Goal: Task Accomplishment & Management: Manage account settings

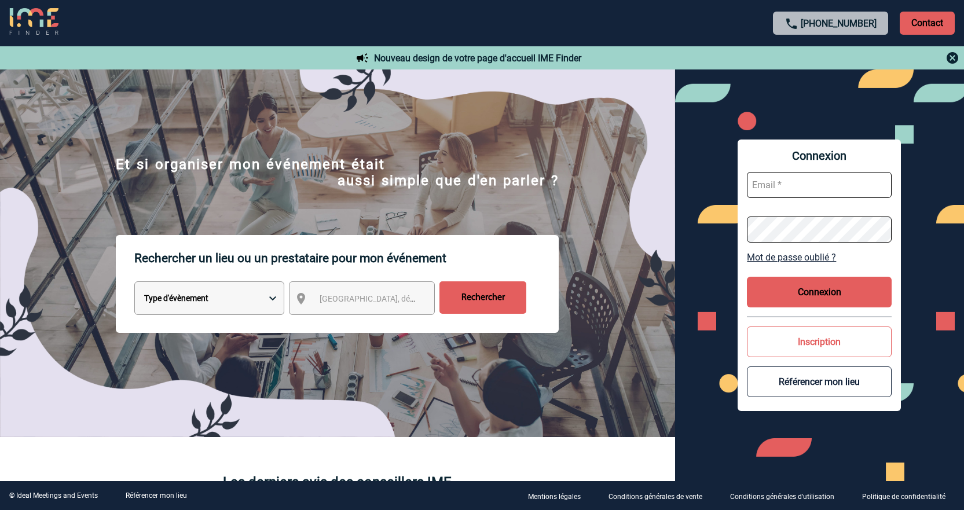
type input "cmilazzo@ime-groupe.com"
click at [862, 296] on button "Connexion" at bounding box center [819, 292] width 145 height 31
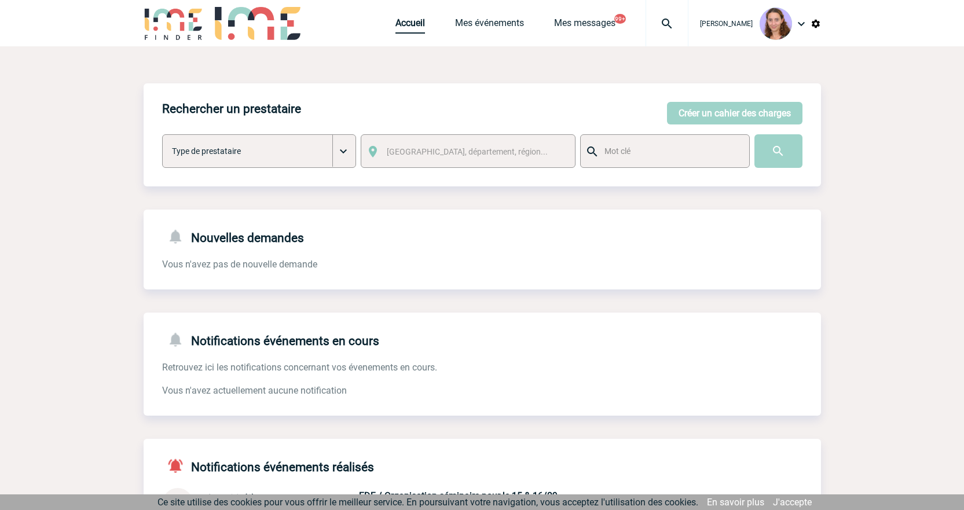
click at [410, 27] on link "Accueil" at bounding box center [410, 25] width 30 height 16
click at [455, 34] on div "Accueil Mes événements Mes messages 99+ Projet, client Projet, client" at bounding box center [541, 23] width 293 height 46
click at [457, 28] on link "Mes événements" at bounding box center [489, 25] width 69 height 16
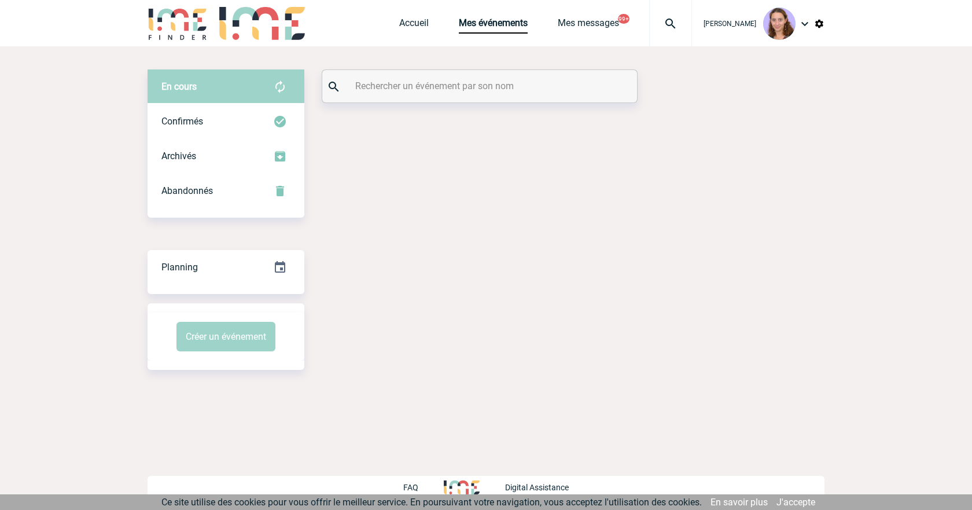
click at [416, 91] on input "text" at bounding box center [481, 86] width 258 height 17
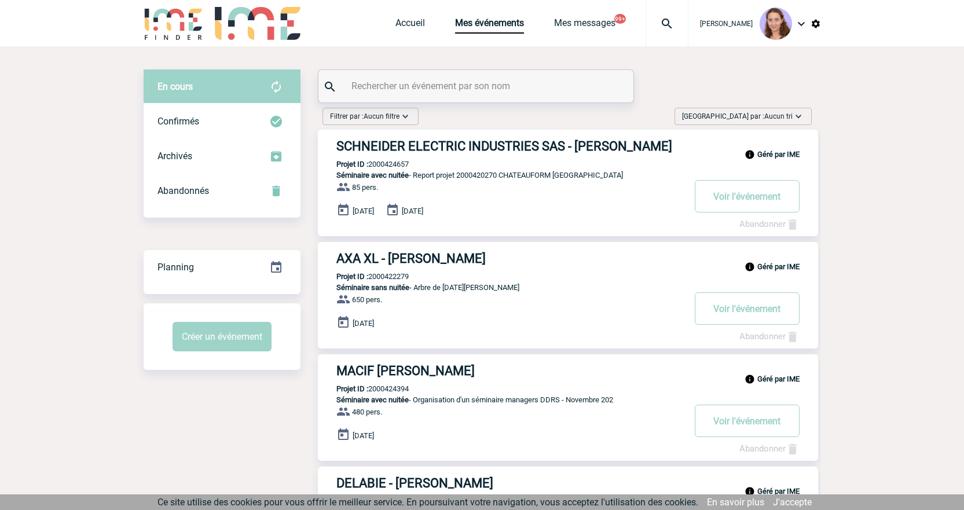
paste input "PAUTHIER"
type input "PAUTHIER"
click at [410, 86] on input "PAUTHIER" at bounding box center [477, 86] width 258 height 17
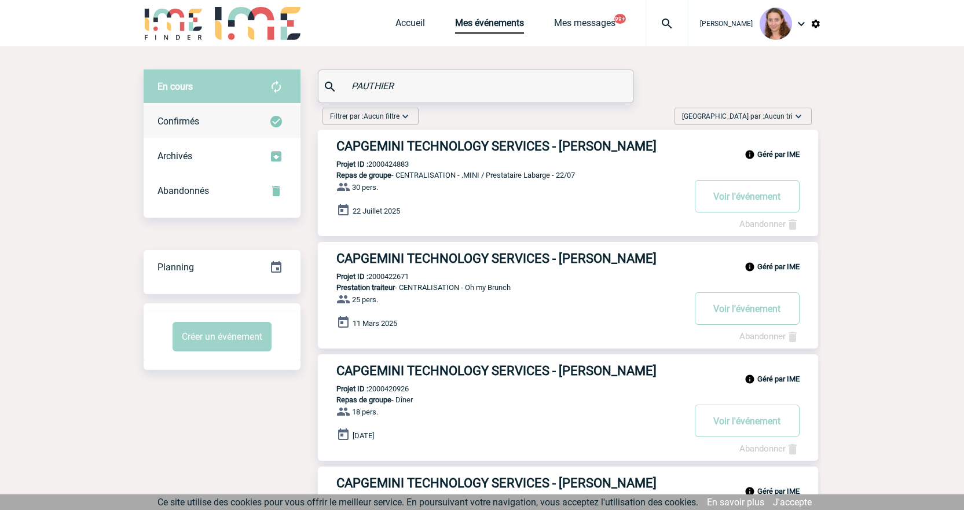
click at [238, 115] on div "Confirmés" at bounding box center [222, 121] width 157 height 35
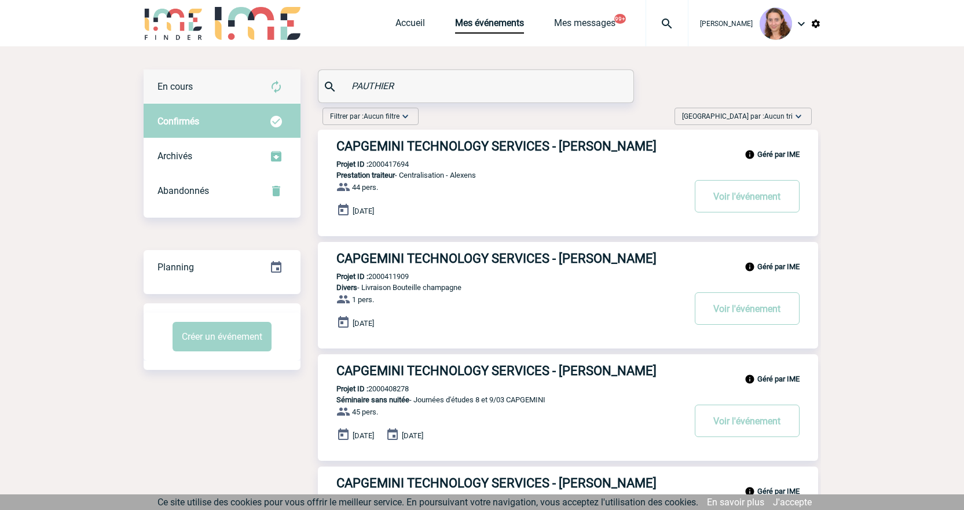
click at [236, 97] on div "En cours" at bounding box center [222, 86] width 157 height 35
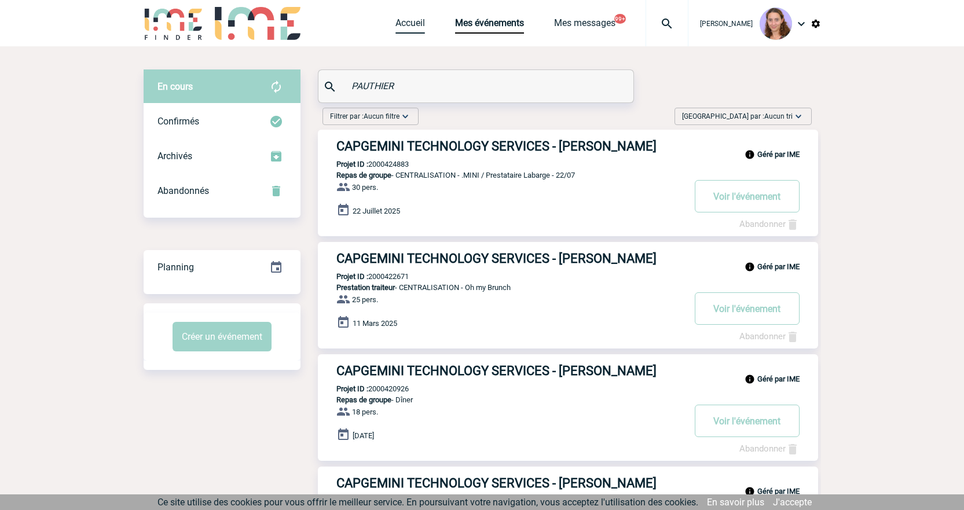
click at [408, 32] on link "Accueil" at bounding box center [410, 25] width 30 height 16
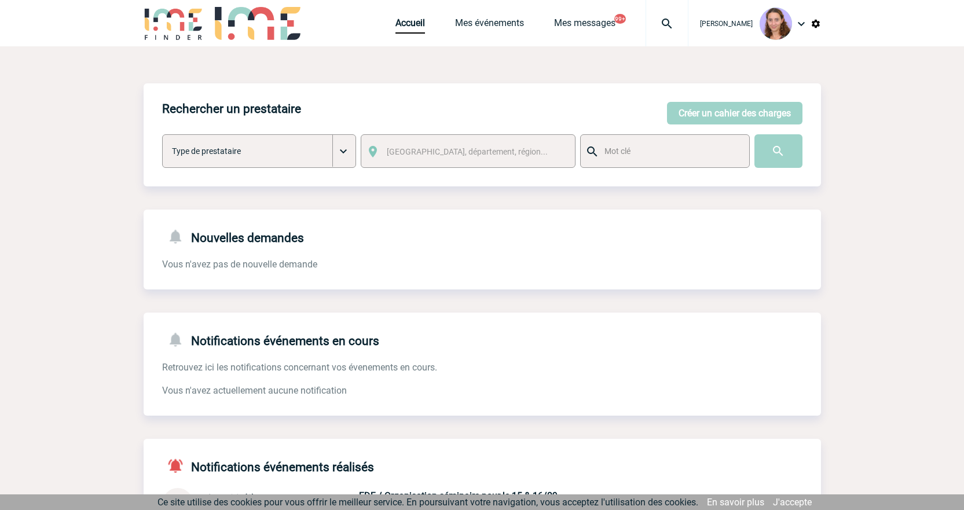
click at [711, 121] on button "Créer un cahier des charges" at bounding box center [734, 113] width 135 height 23
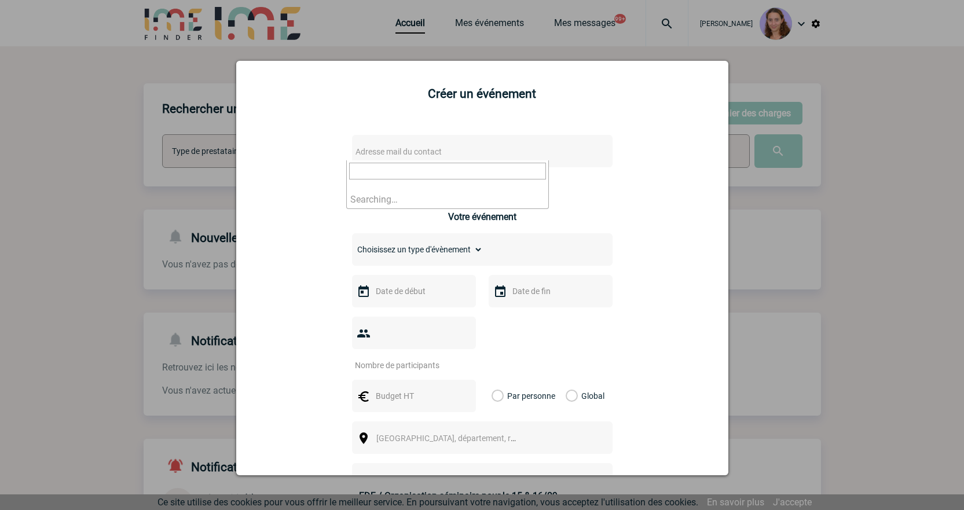
click at [385, 156] on span "Adresse mail du contact" at bounding box center [398, 151] width 86 height 9
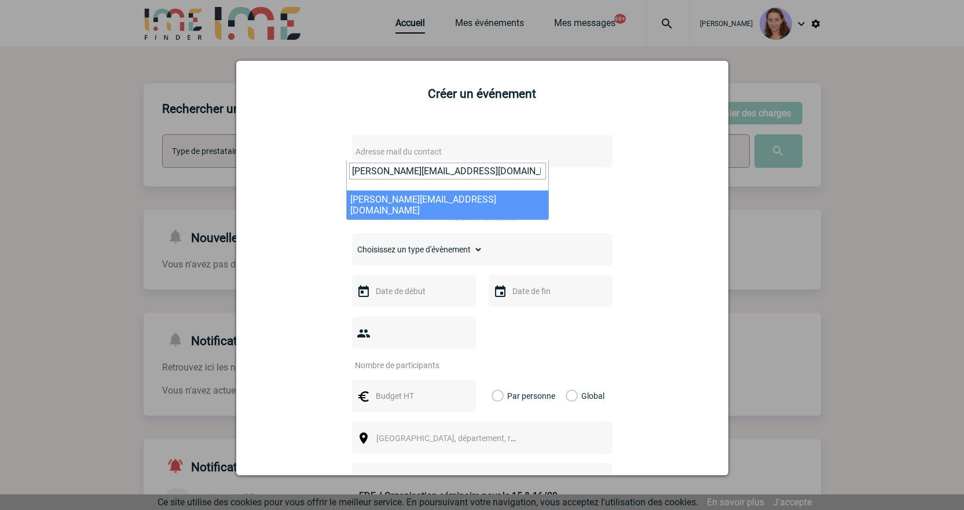
type input "audrey.pauthier@capgemini.com"
select select "104346"
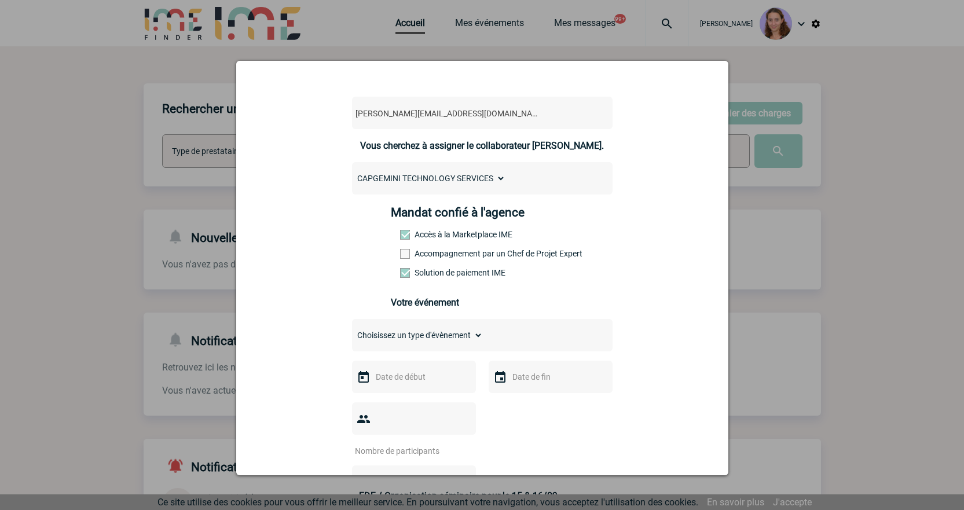
scroll to position [58, 0]
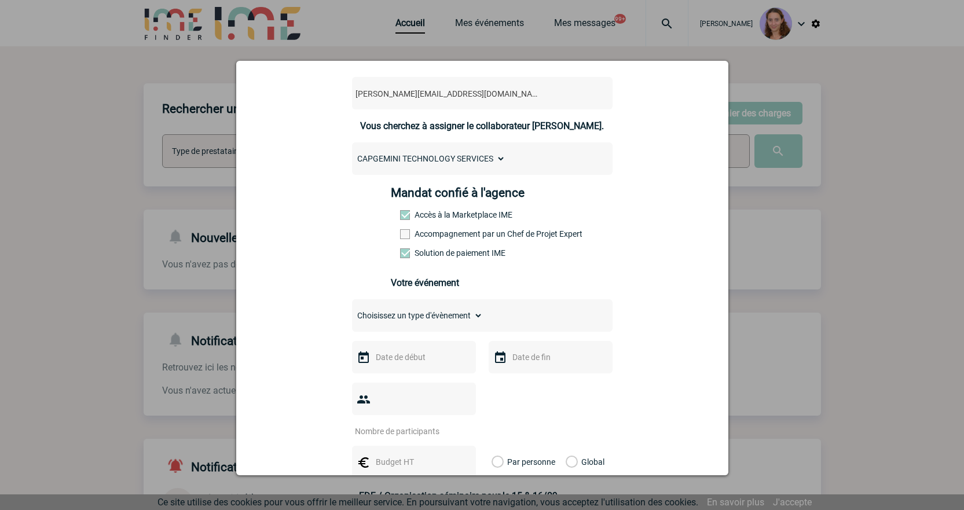
click at [468, 318] on select "Choisissez un type d'évènement Séminaire avec nuitée Séminaire sans nuitée Repa…" at bounding box center [417, 315] width 131 height 16
click at [419, 324] on select "Choisissez un type d'évènement Séminaire avec nuitée Séminaire sans nuitée Repa…" at bounding box center [417, 315] width 131 height 16
select select "2"
click at [352, 310] on select "Choisissez un type d'évènement Séminaire avec nuitée Séminaire sans nuitée Repa…" at bounding box center [417, 315] width 131 height 16
click at [373, 370] on div at bounding box center [414, 357] width 124 height 32
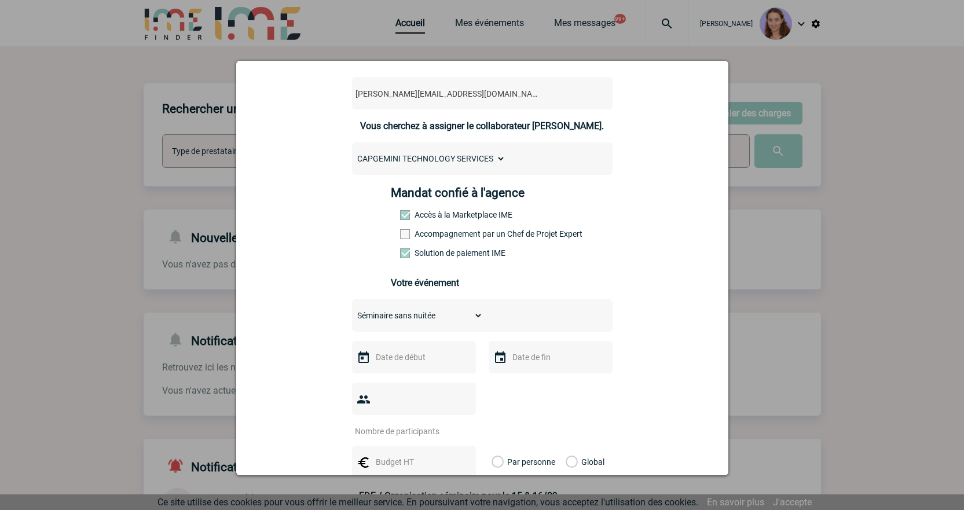
click at [377, 363] on input "text" at bounding box center [413, 357] width 80 height 15
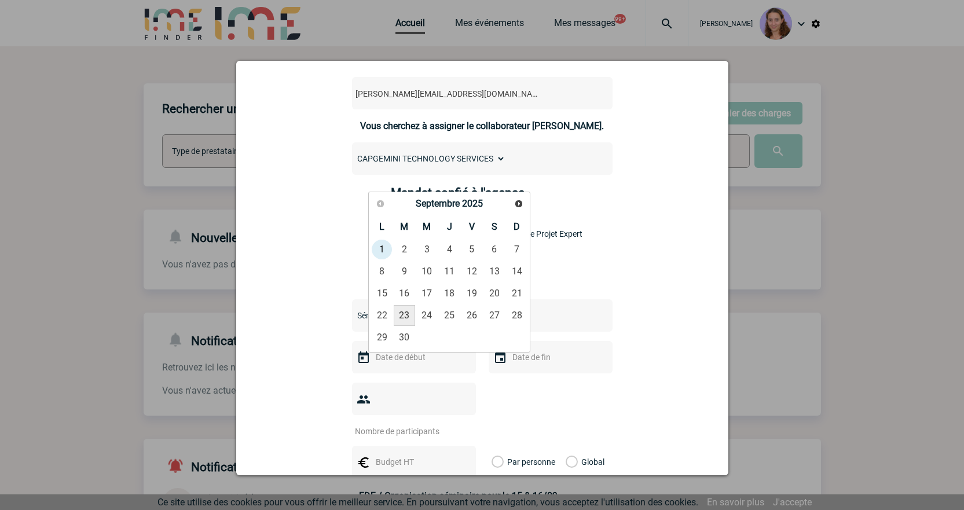
click at [399, 317] on link "23" at bounding box center [404, 315] width 21 height 21
type input "23-09-2025"
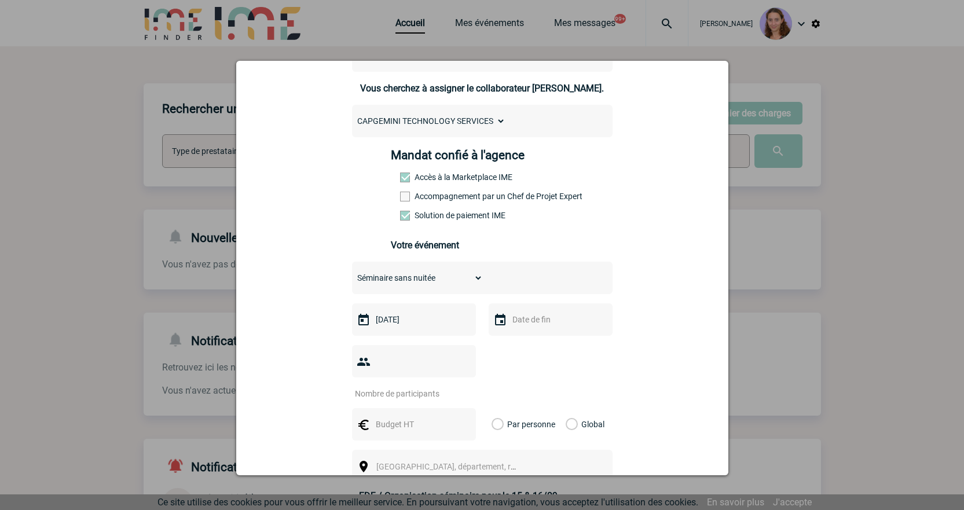
scroll to position [116, 0]
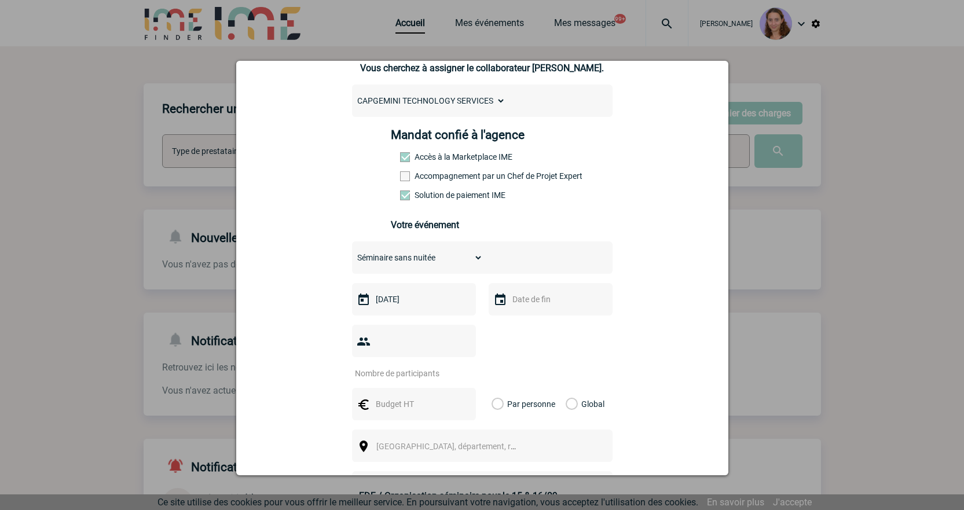
click at [408, 366] on input "number" at bounding box center [406, 373] width 109 height 15
drag, startPoint x: 400, startPoint y: 349, endPoint x: 358, endPoint y: 347, distance: 42.3
click at [358, 347] on div "850" at bounding box center [414, 341] width 124 height 32
type input "850"
click at [358, 347] on img at bounding box center [363, 342] width 14 height 14
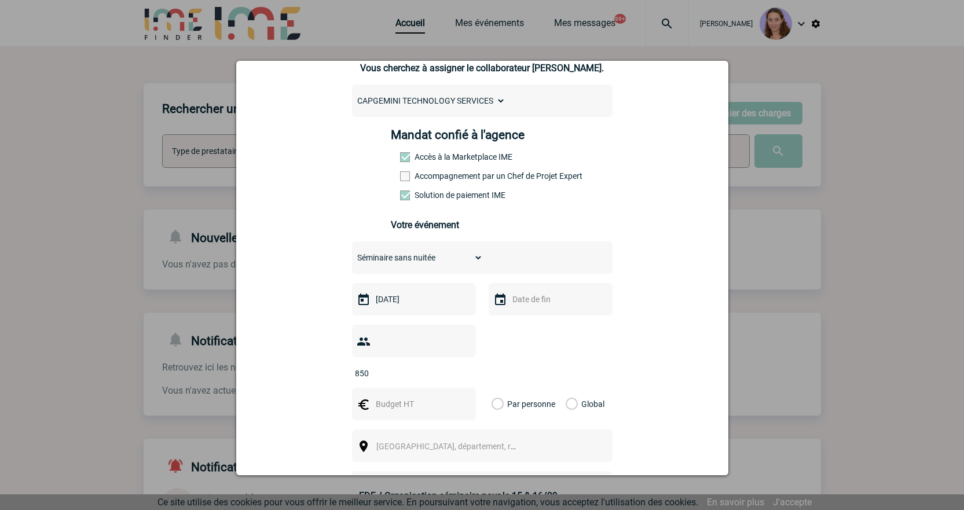
drag, startPoint x: 358, startPoint y: 347, endPoint x: 373, endPoint y: 344, distance: 15.8
click at [373, 366] on input "850" at bounding box center [406, 373] width 109 height 15
click at [373, 396] on input "text" at bounding box center [413, 403] width 80 height 15
type input "850"
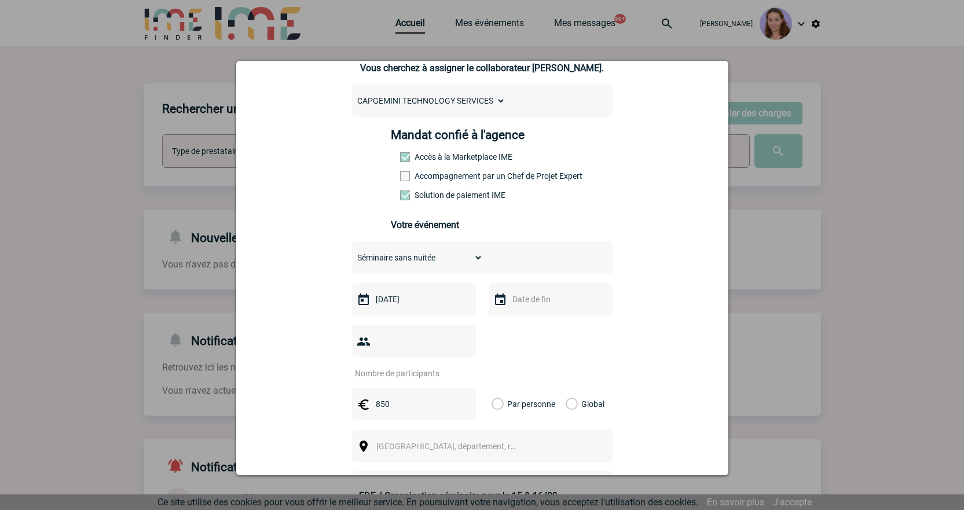
click at [376, 366] on input "number" at bounding box center [406, 373] width 109 height 15
type input "1"
click at [565, 388] on label "Global" at bounding box center [569, 404] width 8 height 32
click at [0, 0] on input "Global" at bounding box center [0, 0] width 0 height 0
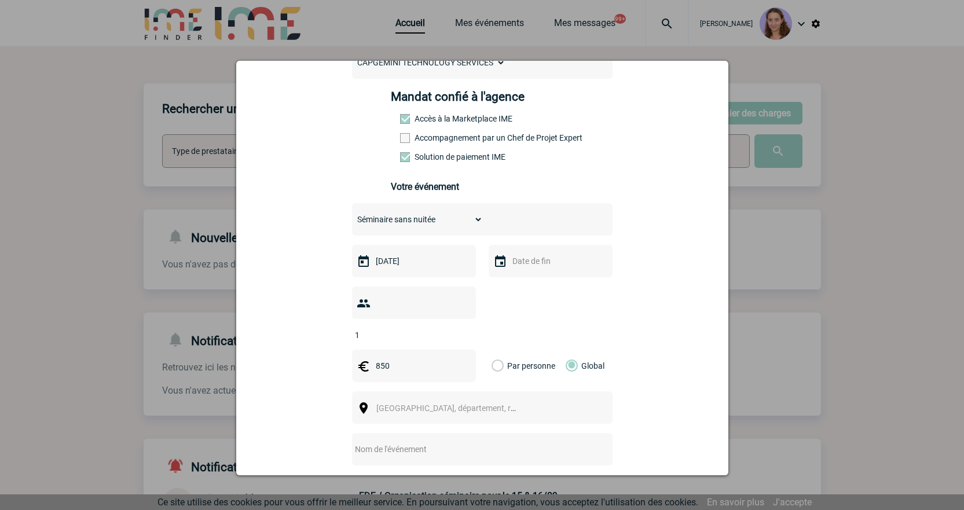
scroll to position [174, 0]
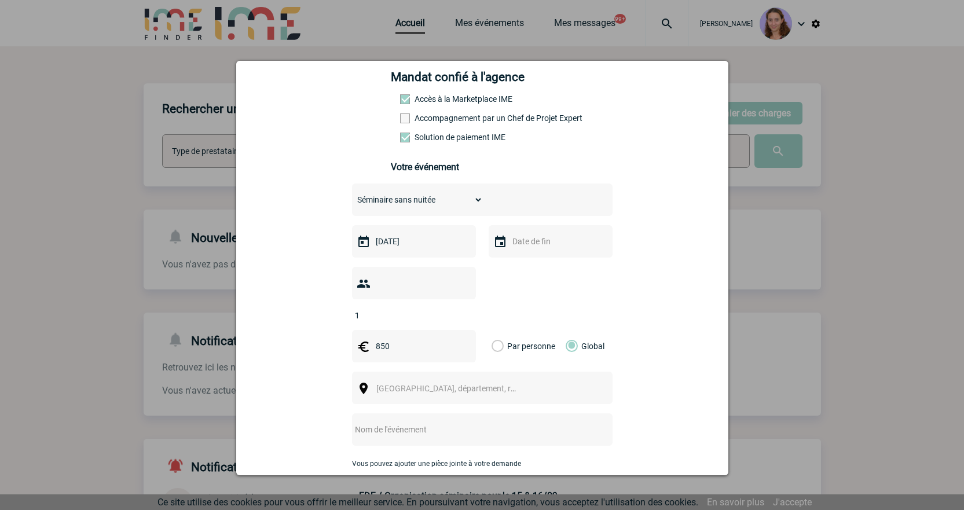
click at [410, 380] on span "Ville, département, région..." at bounding box center [451, 388] width 159 height 16
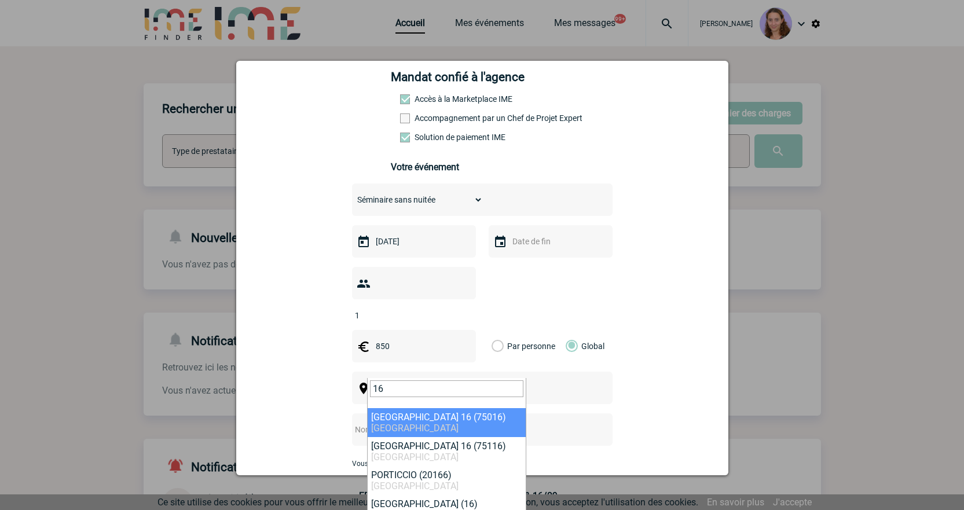
type input "16"
select select "20"
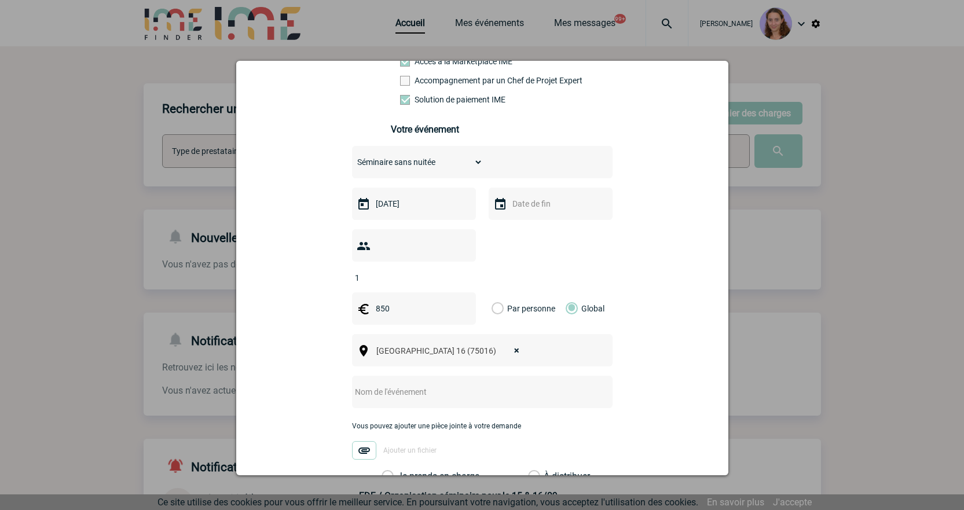
scroll to position [231, 0]
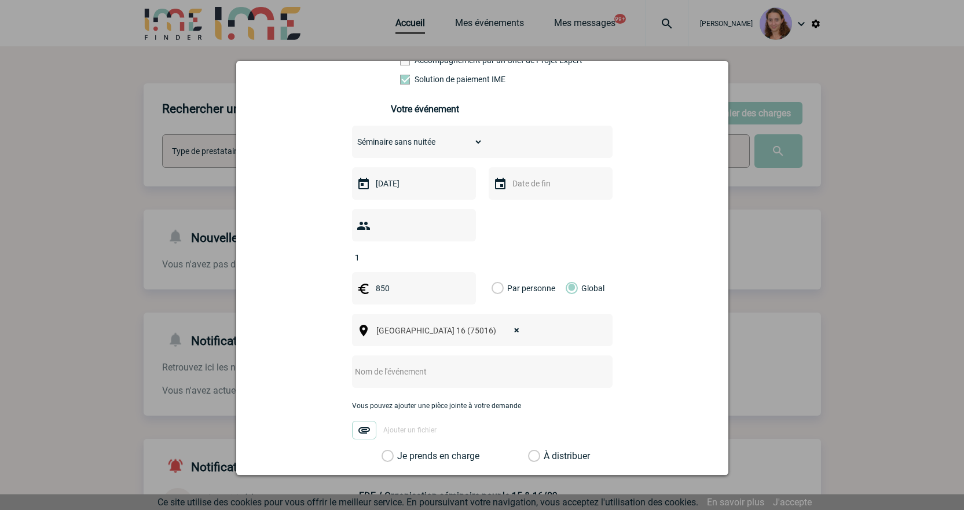
click at [369, 364] on input "text" at bounding box center [467, 371] width 230 height 15
type input "Centralisation - SAS PROGAM"
click at [540, 429] on div "Vous pouvez ajouter une pièce jointe à votre demande Ajouter un fichier" at bounding box center [482, 426] width 260 height 49
click at [530, 450] on label "À distribuer" at bounding box center [534, 456] width 12 height 12
click at [0, 0] on input "À distribuer" at bounding box center [0, 0] width 0 height 0
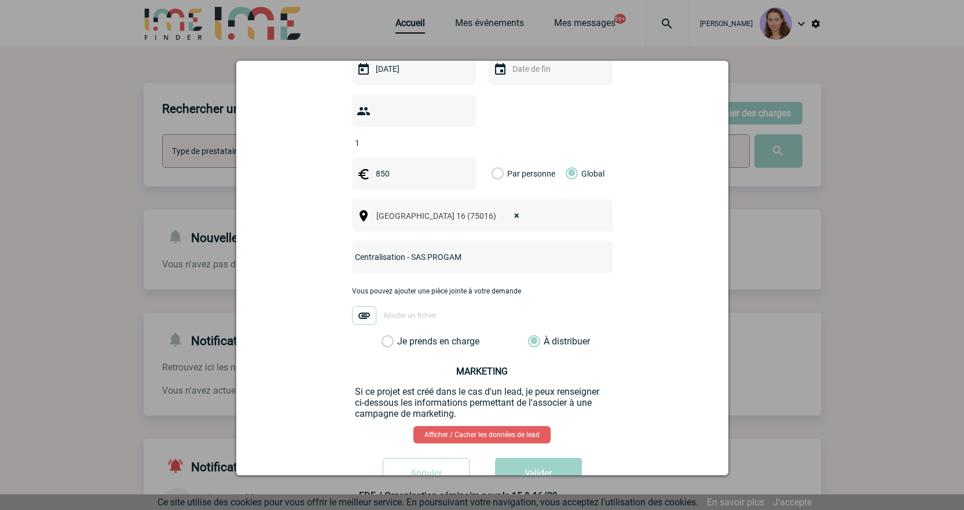
scroll to position [347, 0]
click at [528, 457] on button "Valider" at bounding box center [538, 473] width 87 height 32
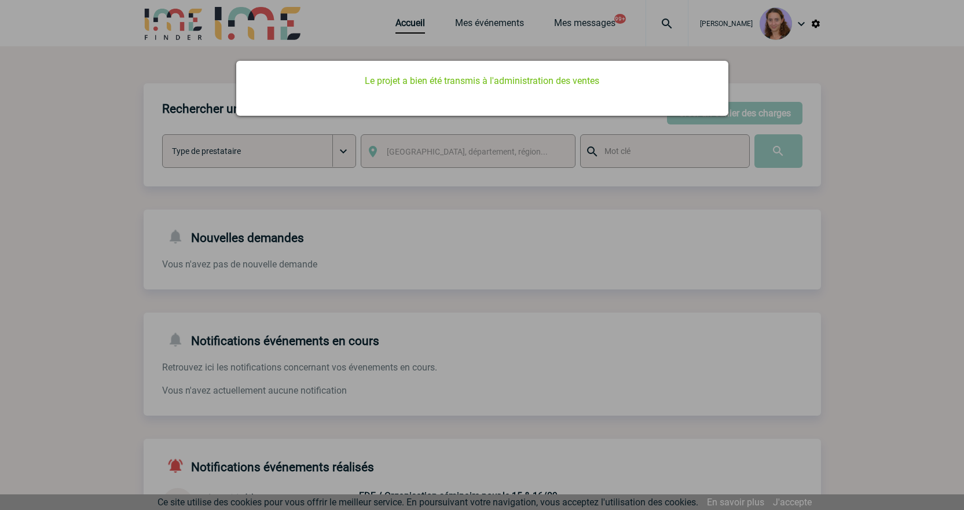
click at [356, 339] on div at bounding box center [482, 255] width 964 height 510
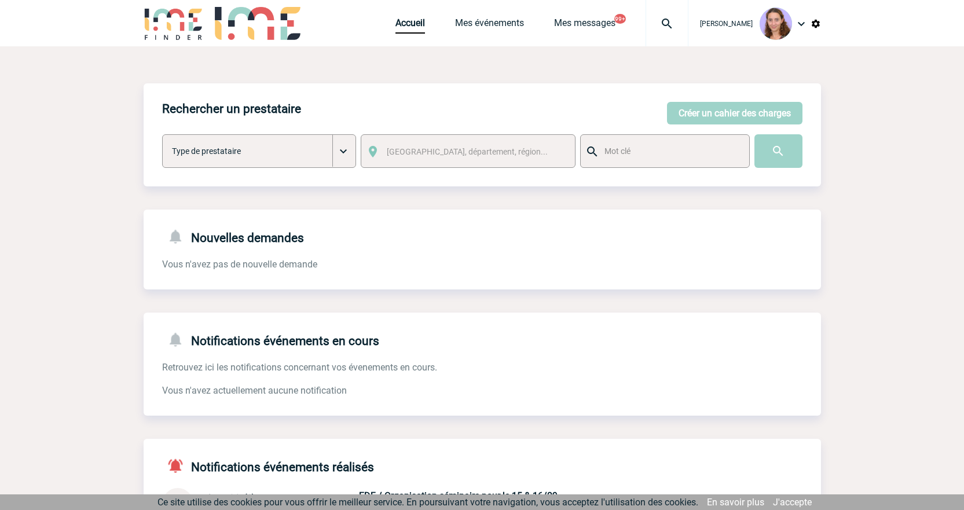
drag, startPoint x: 410, startPoint y: 23, endPoint x: 120, endPoint y: 32, distance: 290.1
click at [410, 23] on body "Claudia MILAZZO Accueil Mes événements 99+ 99+" at bounding box center [482, 358] width 964 height 716
click at [406, 29] on link "Accueil" at bounding box center [410, 25] width 30 height 16
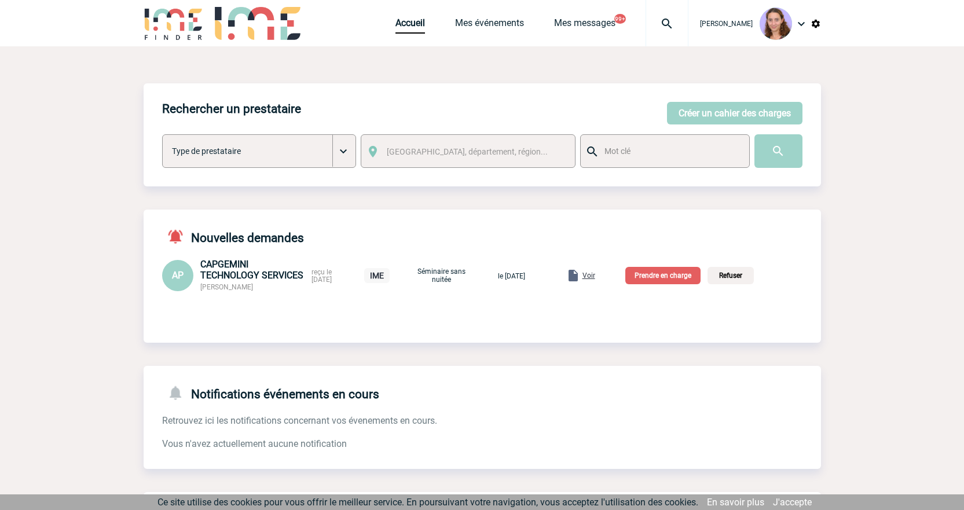
click at [657, 274] on p "Prendre en charge" at bounding box center [662, 275] width 75 height 17
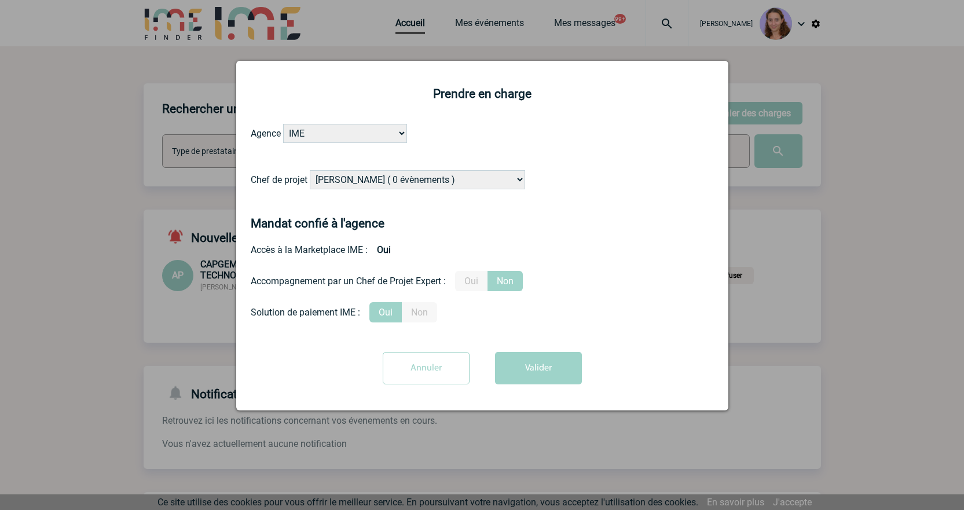
click at [327, 185] on select "Alizée VERLAGUET ( 0 évènements ) Anne GIRAUD ( 1196 évènements ) Anne-François…" at bounding box center [417, 179] width 215 height 19
select select "121547"
click at [310, 171] on select "Alizée VERLAGUET ( 0 évènements ) Anne GIRAUD ( 1196 évènements ) Anne-François…" at bounding box center [417, 179] width 215 height 19
click at [543, 362] on button "Valider" at bounding box center [538, 368] width 87 height 32
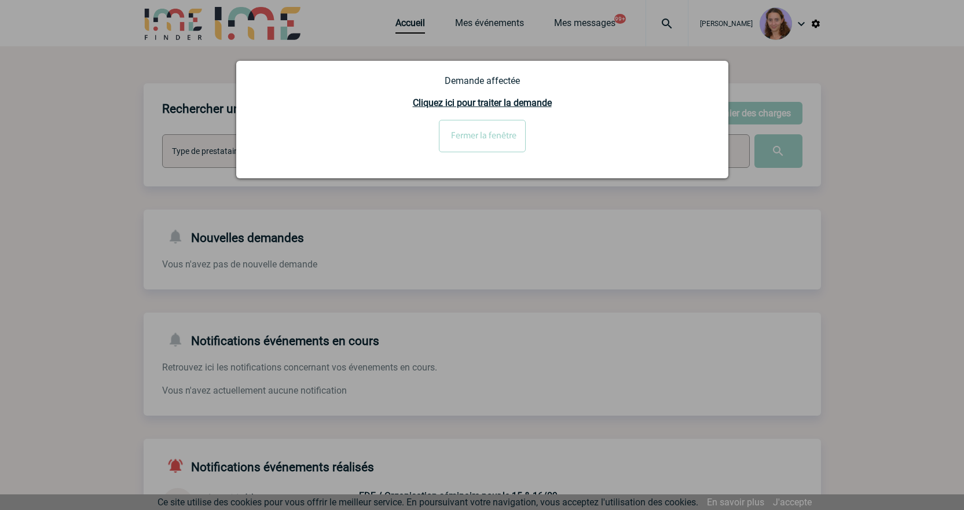
drag, startPoint x: 460, startPoint y: 126, endPoint x: 451, endPoint y: 111, distance: 17.4
click at [460, 126] on input "Fermer la fenêtre" at bounding box center [482, 136] width 87 height 32
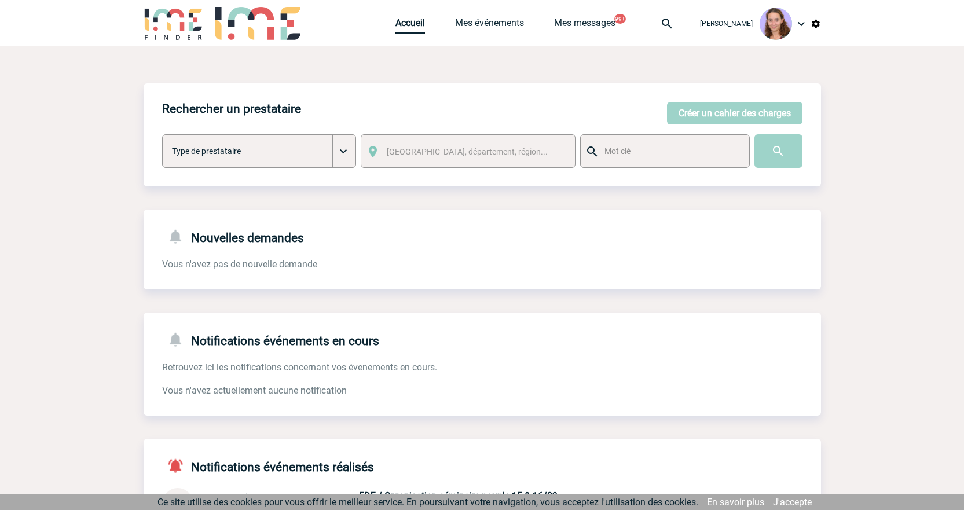
click at [407, 30] on link "Accueil" at bounding box center [410, 25] width 30 height 16
click at [400, 19] on link "Accueil" at bounding box center [410, 25] width 30 height 16
click at [734, 110] on button "Créer un cahier des charges" at bounding box center [734, 113] width 135 height 23
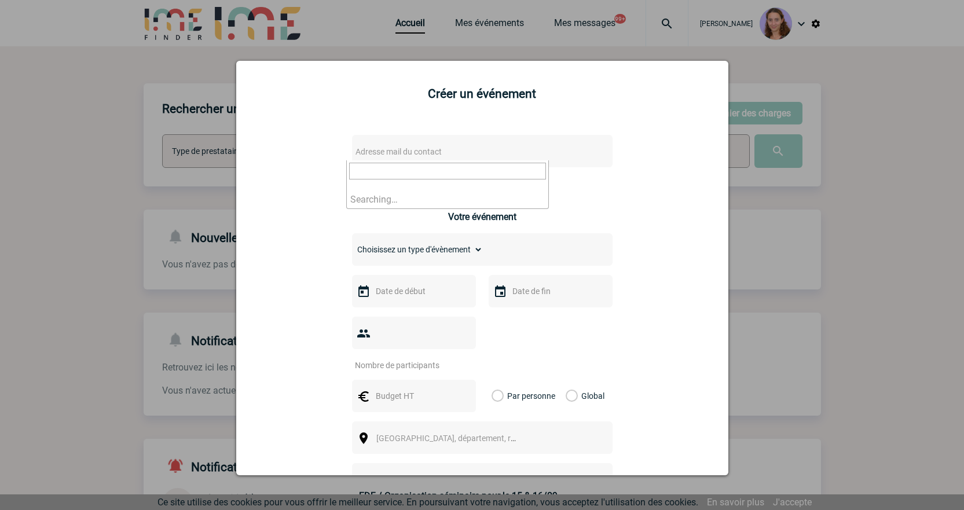
click at [376, 157] on span "Adresse mail du contact" at bounding box center [452, 152] width 203 height 16
drag, startPoint x: 388, startPoint y: 174, endPoint x: 326, endPoint y: 166, distance: 62.0
click at [326, 166] on body "[PERSON_NAME] Accueil Mes événements 99+ 99+" at bounding box center [482, 358] width 964 height 716
click at [503, 177] on input "laurent.de-jerphanion@eviden.com>" at bounding box center [447, 171] width 197 height 17
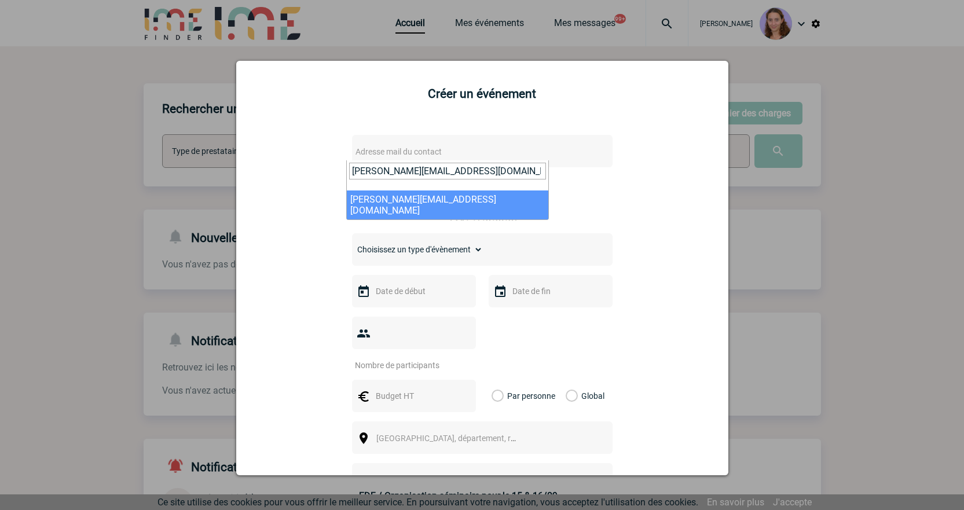
type input "[PERSON_NAME][EMAIL_ADDRESS][DOMAIN_NAME]"
select select "131535"
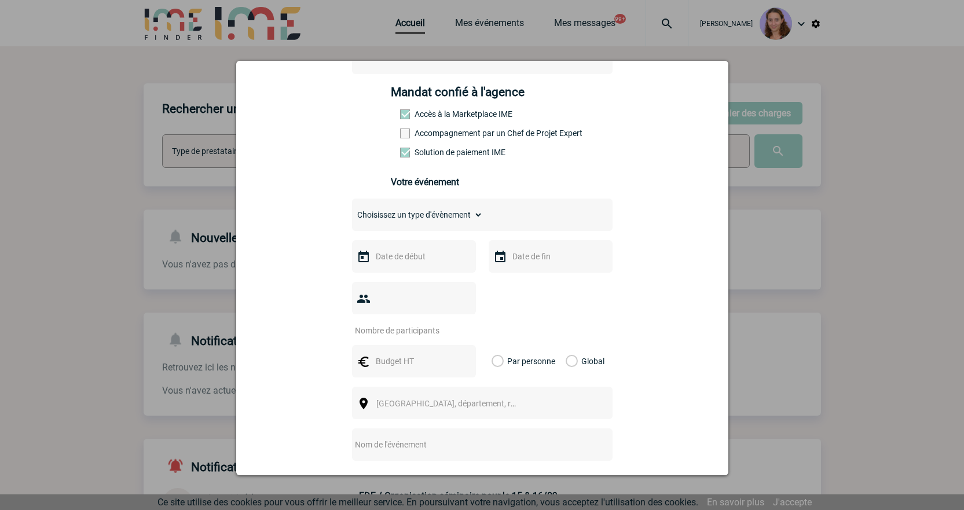
scroll to position [174, 0]
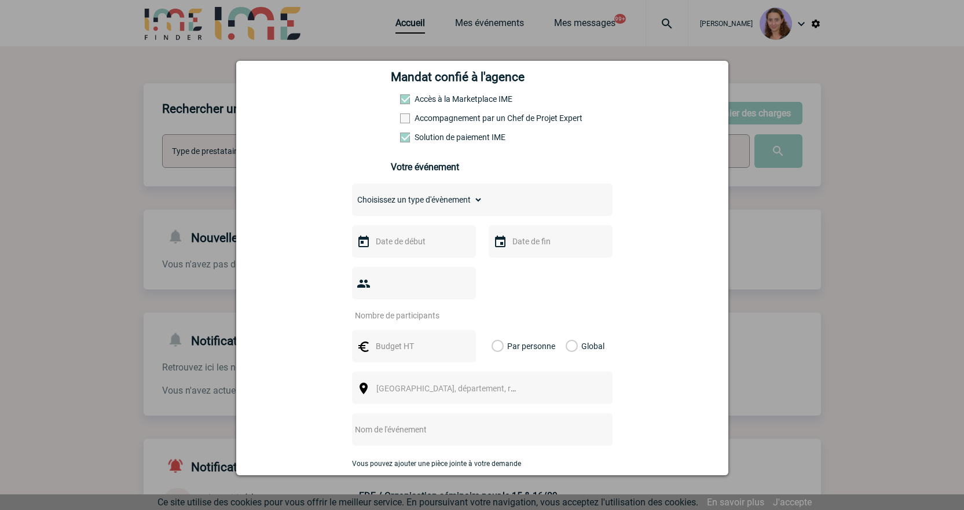
click at [439, 247] on input "text" at bounding box center [413, 241] width 80 height 15
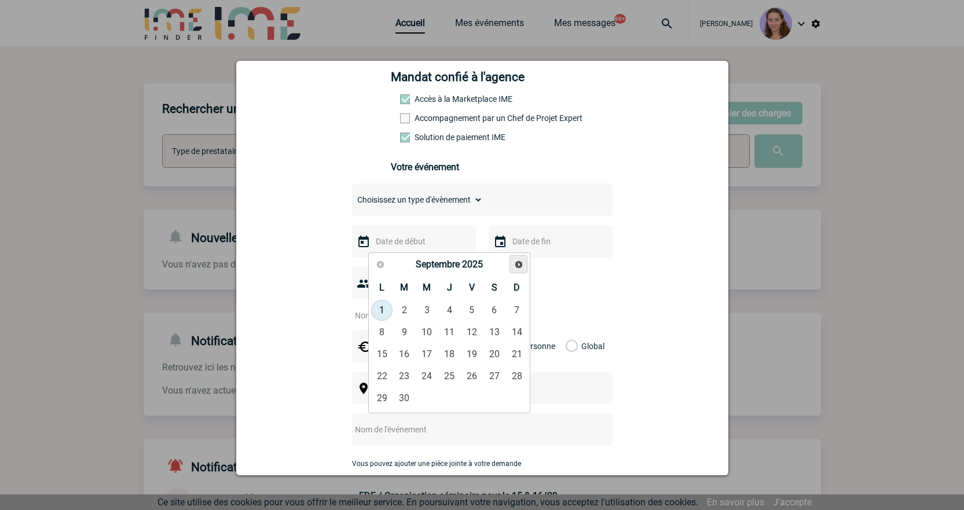
click at [520, 265] on span "Suivant" at bounding box center [518, 264] width 9 height 9
click at [383, 352] on link "13" at bounding box center [381, 354] width 21 height 21
type input "13-10-2025"
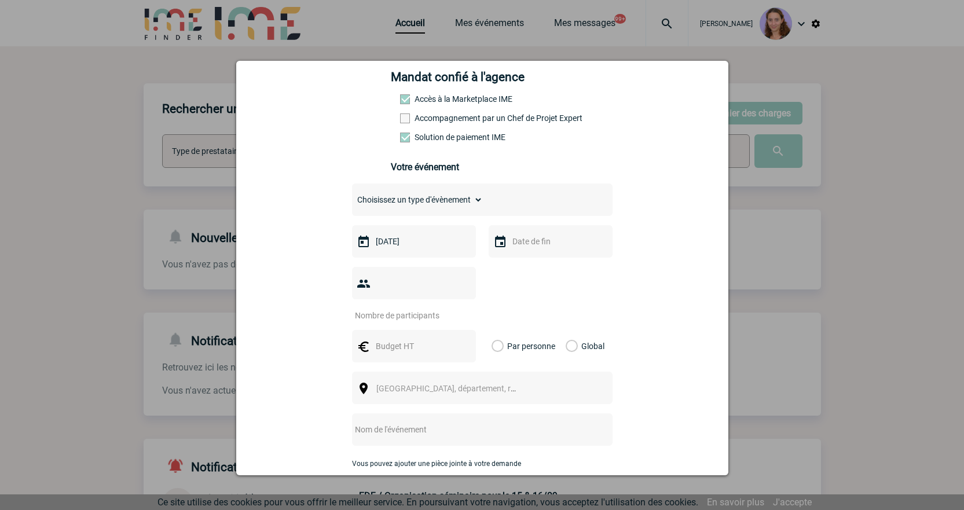
click at [403, 203] on select "Choisissez un type d'évènement Séminaire avec nuitée Séminaire sans nuitée Repa…" at bounding box center [417, 200] width 131 height 16
drag, startPoint x: 403, startPoint y: 203, endPoint x: 374, endPoint y: 199, distance: 29.8
click at [374, 199] on select "Choisissez un type d'évènement Séminaire avec nuitée Séminaire sans nuitée Repa…" at bounding box center [417, 200] width 131 height 16
select select "9"
click at [352, 194] on select "Choisissez un type d'évènement Séminaire avec nuitée Séminaire sans nuitée Repa…" at bounding box center [417, 200] width 131 height 16
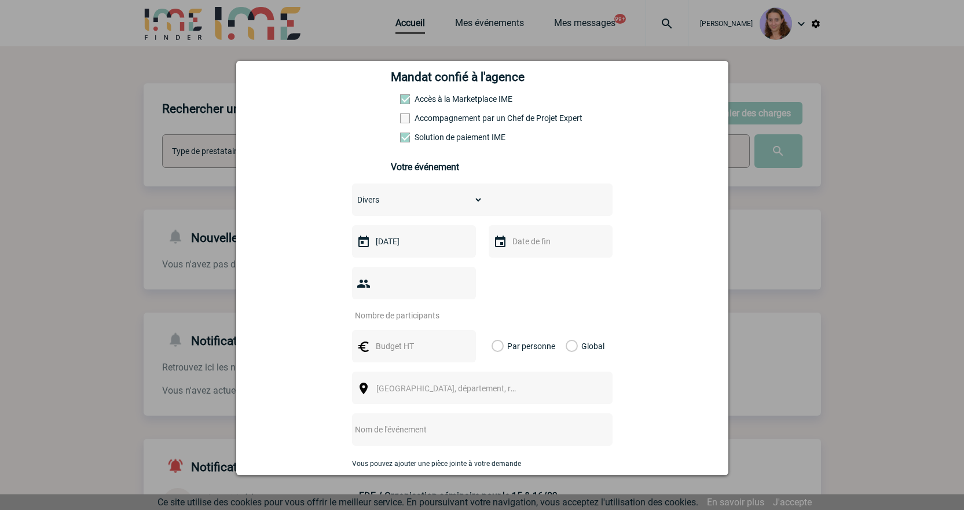
click at [450, 308] on input "number" at bounding box center [406, 315] width 109 height 15
click at [412, 308] on input "number" at bounding box center [406, 315] width 109 height 15
type input "1"
click at [391, 339] on input "text" at bounding box center [413, 346] width 80 height 15
type input "888"
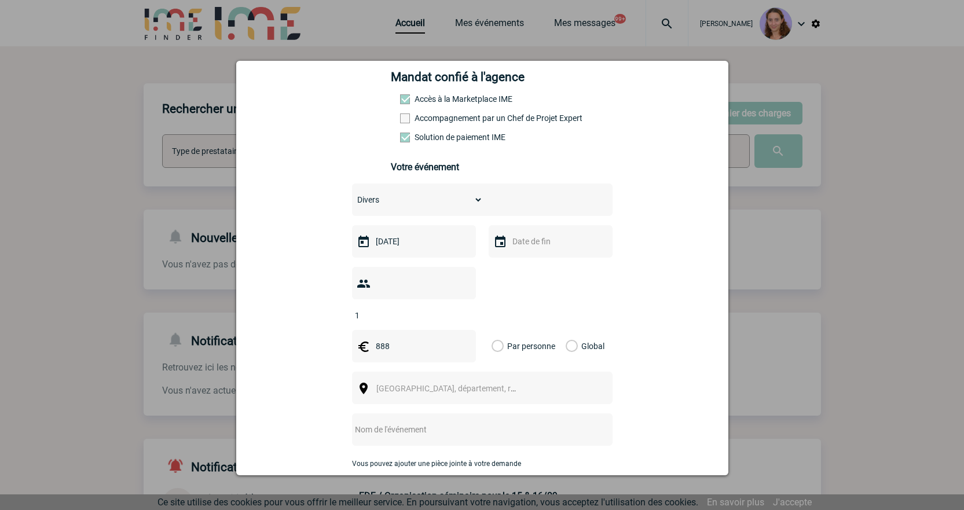
click at [566, 330] on label "Global" at bounding box center [569, 346] width 8 height 32
click at [0, 0] on input "Global" at bounding box center [0, 0] width 0 height 0
click at [405, 384] on span "[GEOGRAPHIC_DATA], département, région..." at bounding box center [456, 388] width 161 height 9
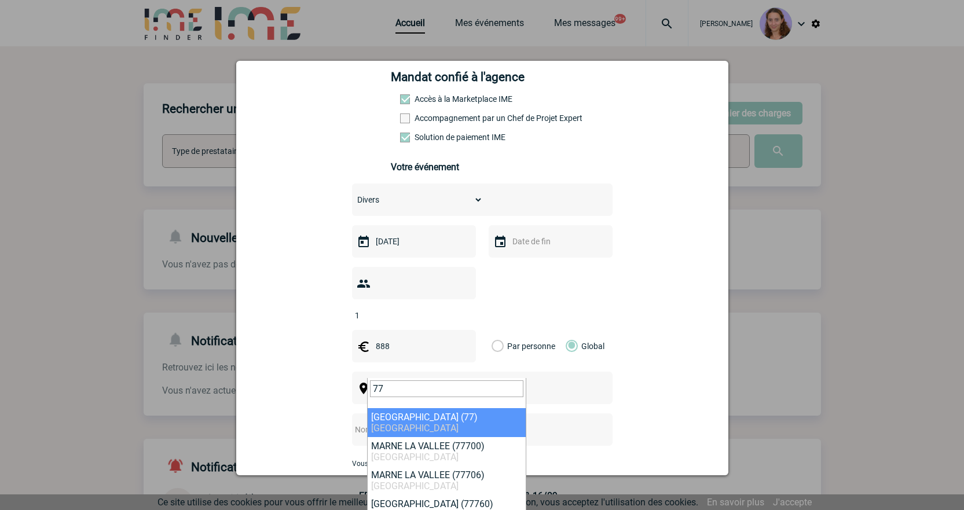
drag, startPoint x: 392, startPoint y: 388, endPoint x: 345, endPoint y: 380, distance: 47.6
click at [346, 380] on body "[PERSON_NAME] Accueil Mes événements 99+ 99+" at bounding box center [482, 358] width 964 height 716
drag, startPoint x: 408, startPoint y: 382, endPoint x: 351, endPoint y: 369, distance: 58.1
click at [352, 370] on body "[PERSON_NAME] Accueil Mes événements 99+ 99+" at bounding box center [482, 358] width 964 height 716
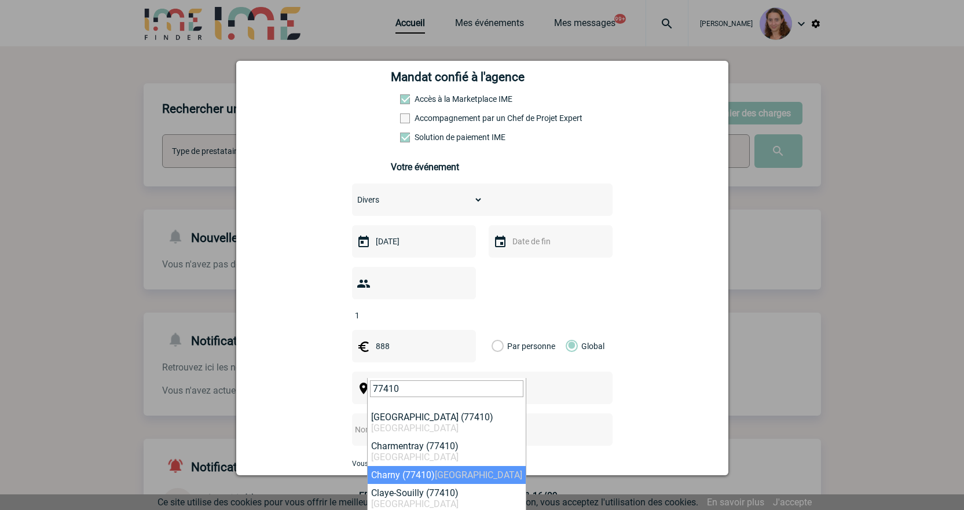
type input "77410"
select select "352"
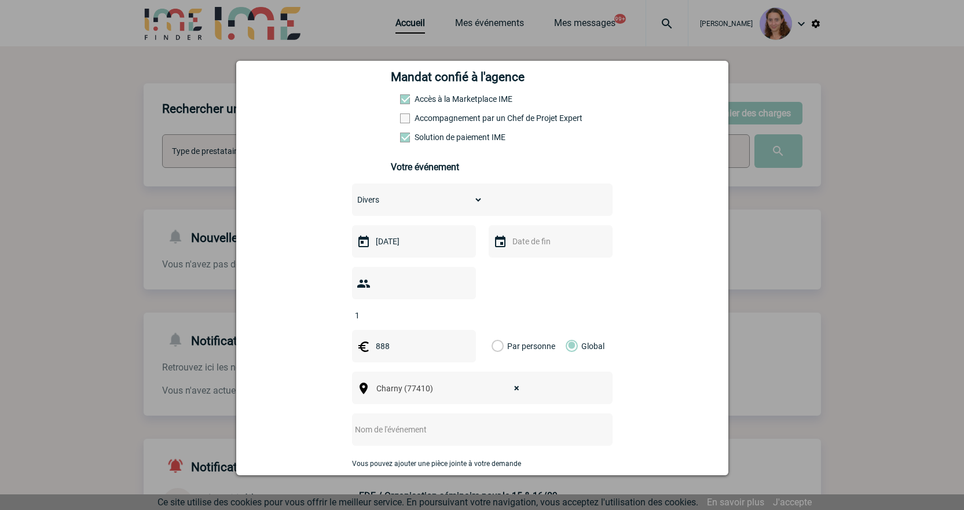
click at [399, 422] on input "text" at bounding box center [467, 429] width 230 height 15
type input "t"
type input "n"
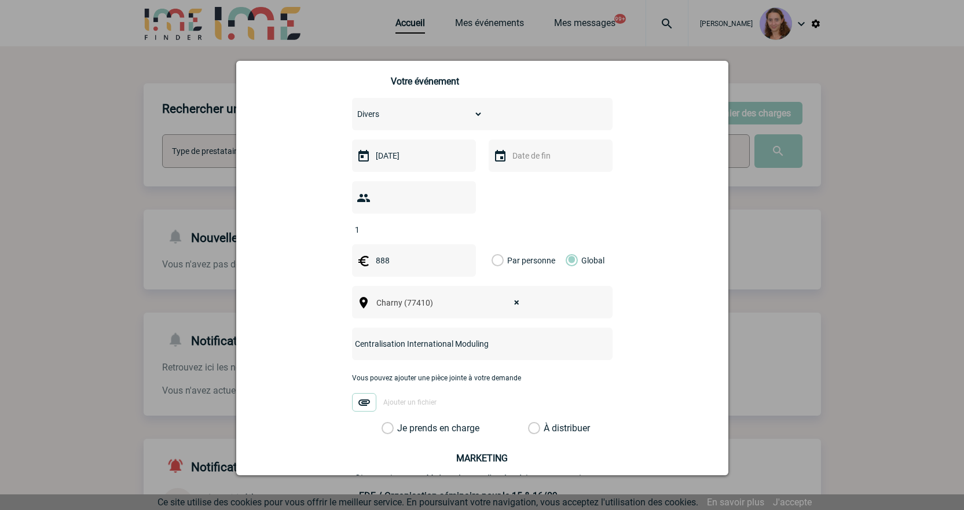
scroll to position [369, 0]
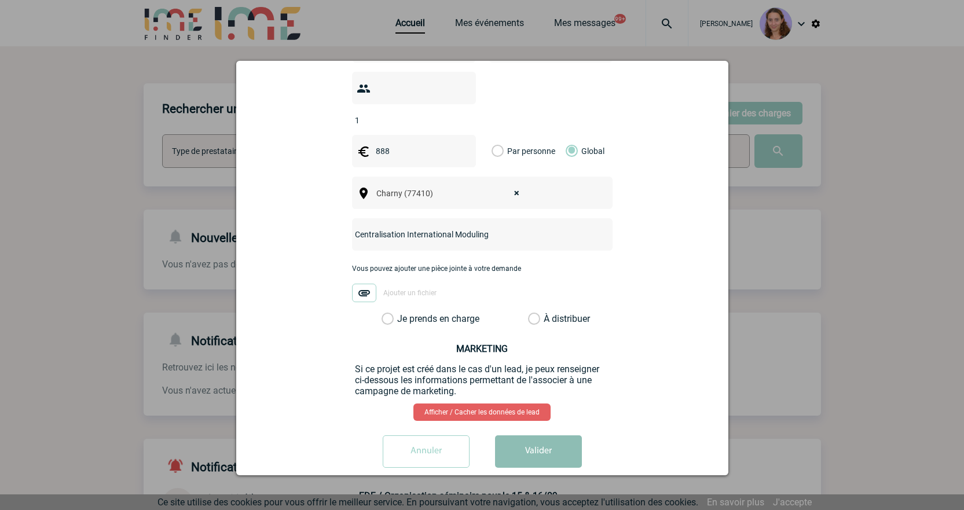
type input "Centralisation International Moduling"
click at [555, 444] on button "Valider" at bounding box center [538, 451] width 87 height 32
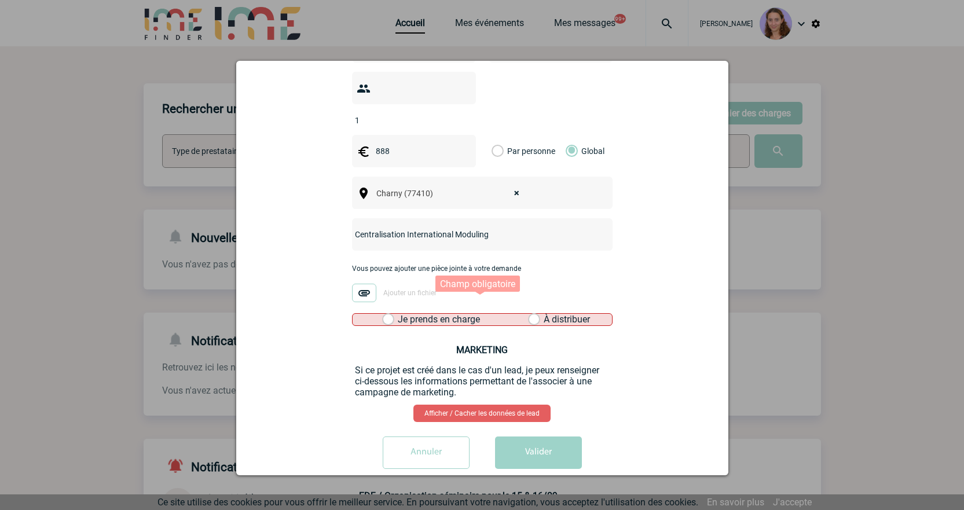
click at [531, 314] on label "À distribuer" at bounding box center [534, 320] width 12 height 12
click at [0, 0] on input "À distribuer" at bounding box center [0, 0] width 0 height 0
click at [557, 454] on div "Annuler Valider" at bounding box center [482, 456] width 463 height 41
click at [549, 436] on button "Valider" at bounding box center [538, 452] width 87 height 32
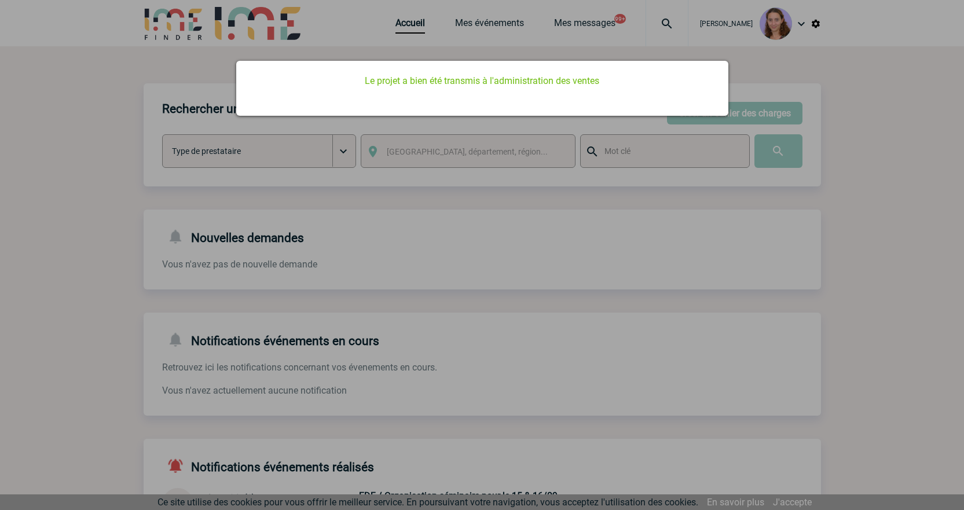
scroll to position [0, 0]
click at [420, 144] on div at bounding box center [482, 255] width 964 height 510
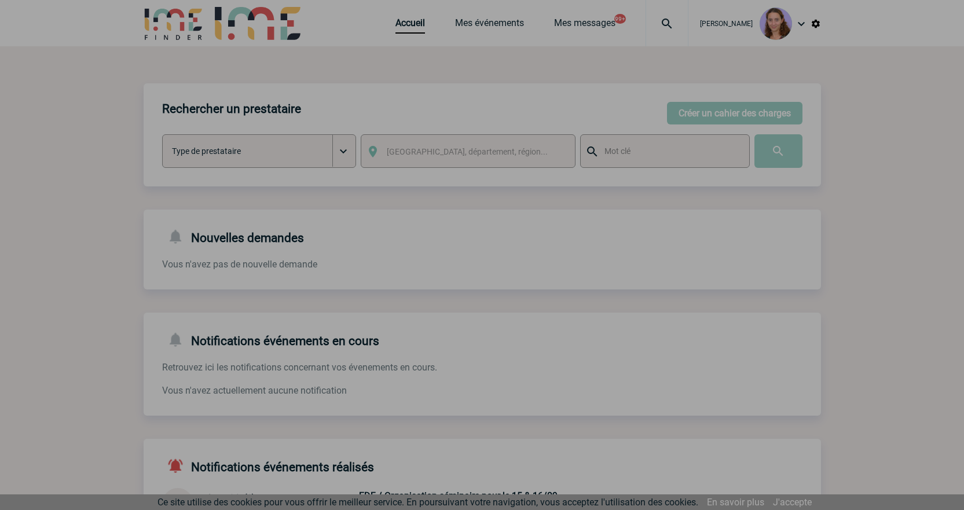
click at [406, 23] on div at bounding box center [482, 255] width 964 height 510
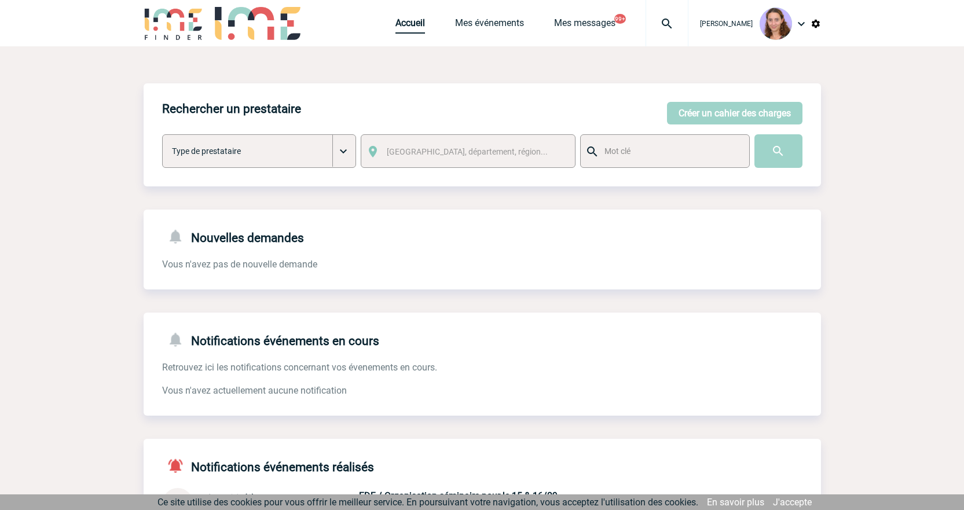
drag, startPoint x: 406, startPoint y: 25, endPoint x: 367, endPoint y: 25, distance: 38.2
click at [405, 24] on link "Accueil" at bounding box center [410, 25] width 30 height 16
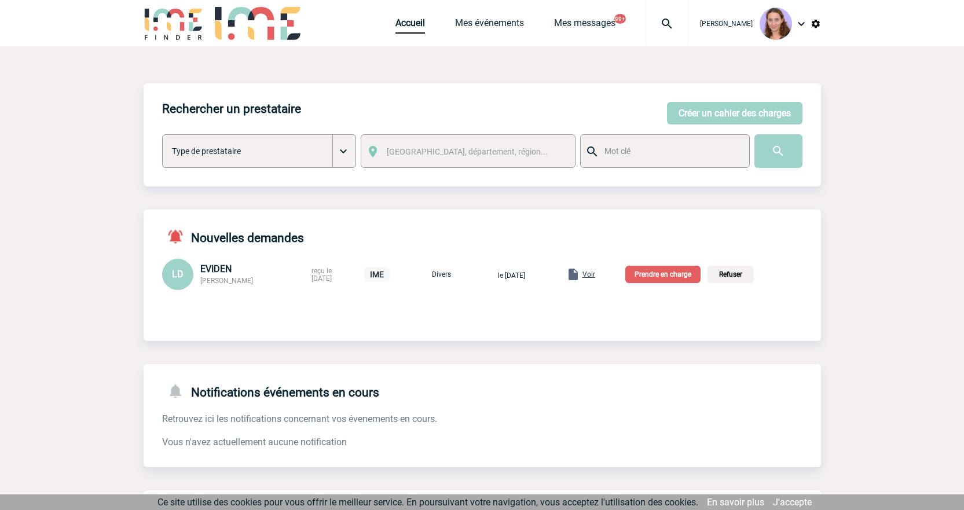
click at [597, 270] on link "Voir" at bounding box center [567, 273] width 59 height 11
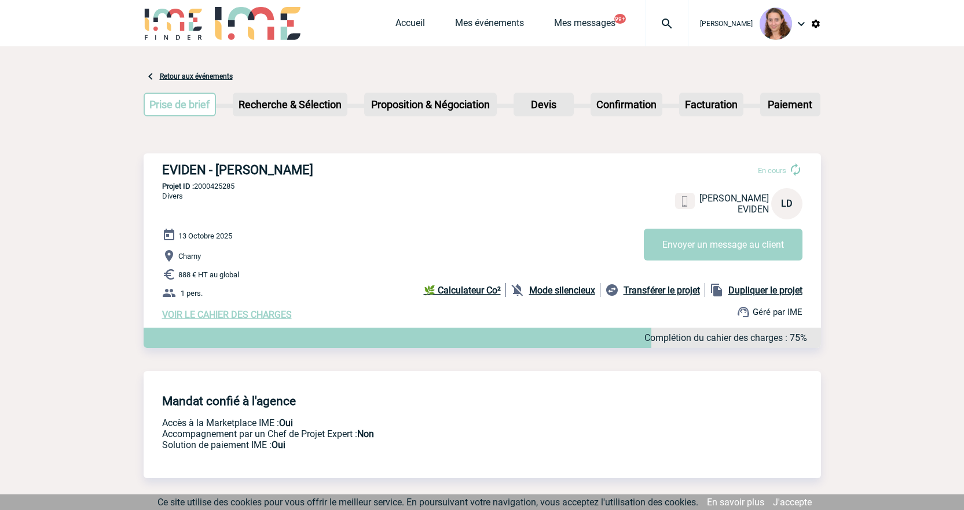
click at [216, 185] on p "Projet ID : 2000425285" at bounding box center [482, 186] width 677 height 9
copy p "2000425285"
click at [400, 23] on link "Accueil" at bounding box center [410, 25] width 30 height 16
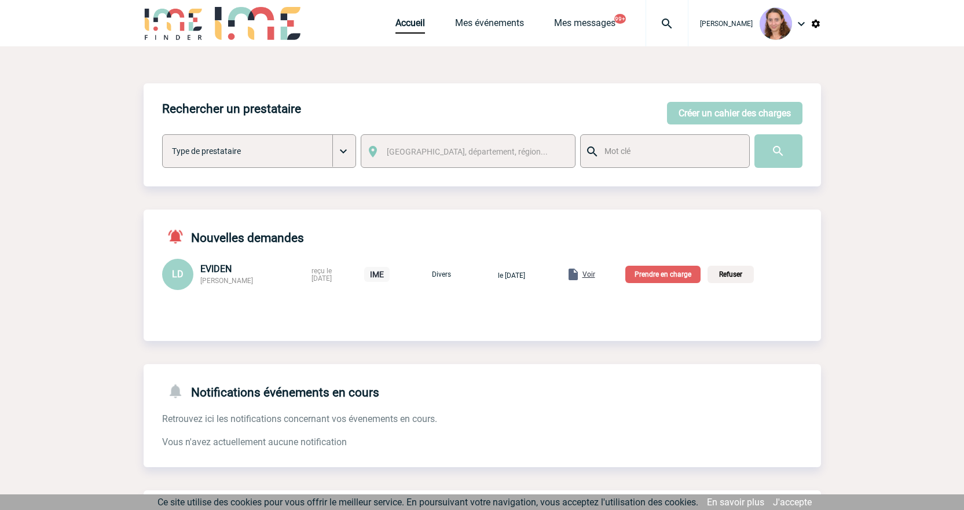
click at [666, 282] on p "Prendre en charge" at bounding box center [662, 274] width 75 height 17
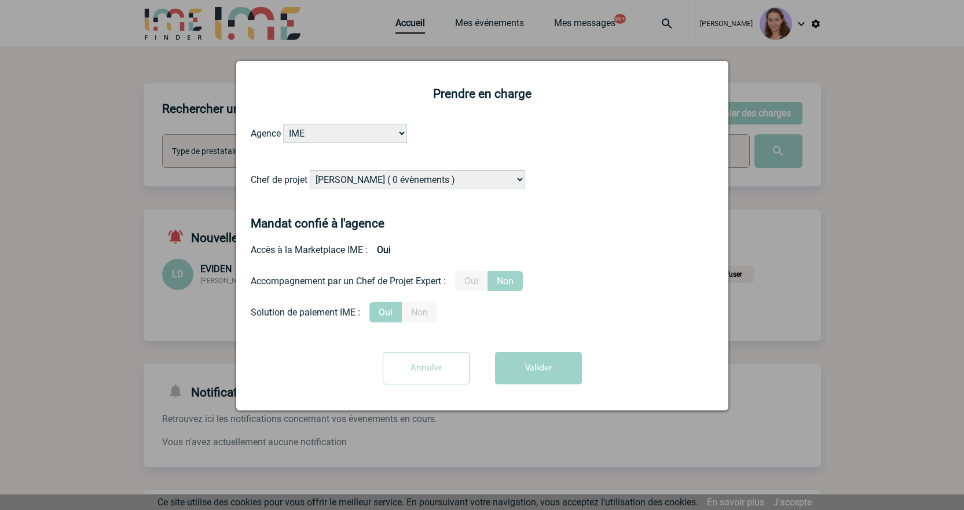
click at [366, 178] on select "[PERSON_NAME] ( 0 évènements ) [PERSON_NAME] ( 1196 évènements ) [PERSON_NAME] …" at bounding box center [417, 179] width 215 height 19
select select "131347"
click at [310, 171] on select "[PERSON_NAME] ( 0 évènements ) [PERSON_NAME] ( 1196 évènements ) [PERSON_NAME] …" at bounding box center [417, 179] width 215 height 19
click at [517, 362] on button "Valider" at bounding box center [538, 368] width 87 height 32
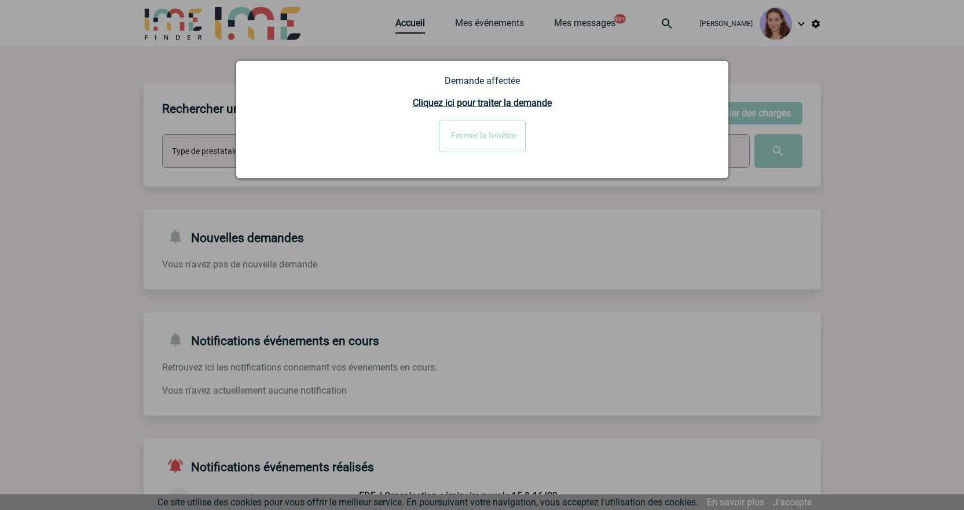
click at [453, 141] on input "Fermer la fenêtre" at bounding box center [482, 136] width 87 height 32
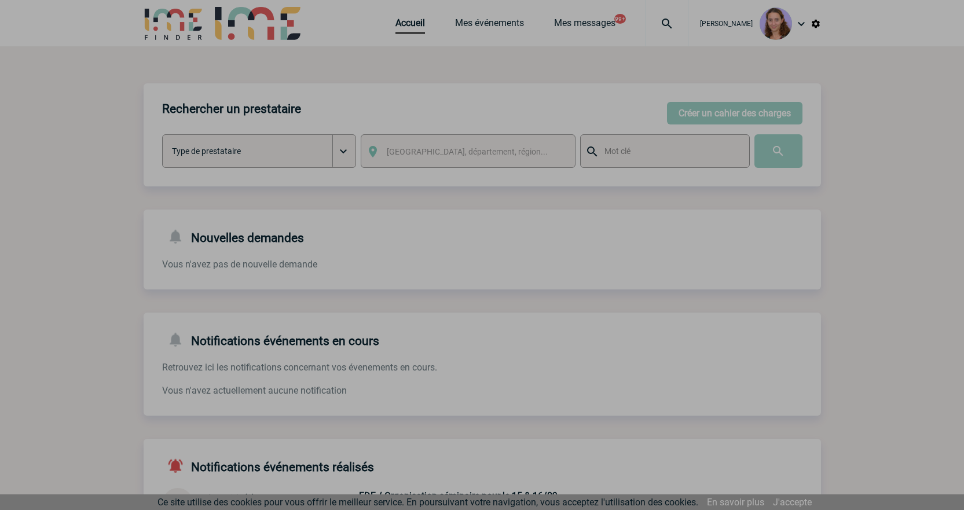
click at [407, 22] on div at bounding box center [482, 255] width 964 height 510
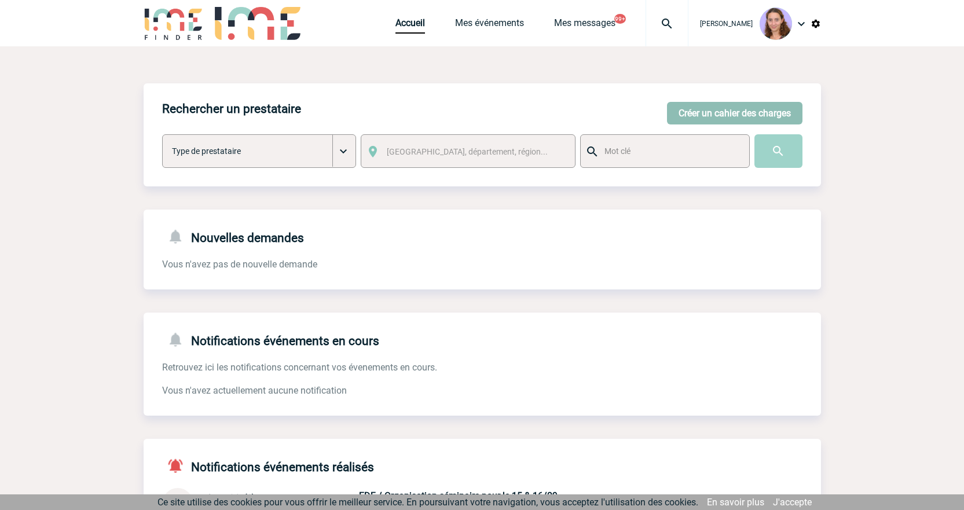
click at [796, 105] on button "Créer un cahier des charges" at bounding box center [734, 113] width 135 height 23
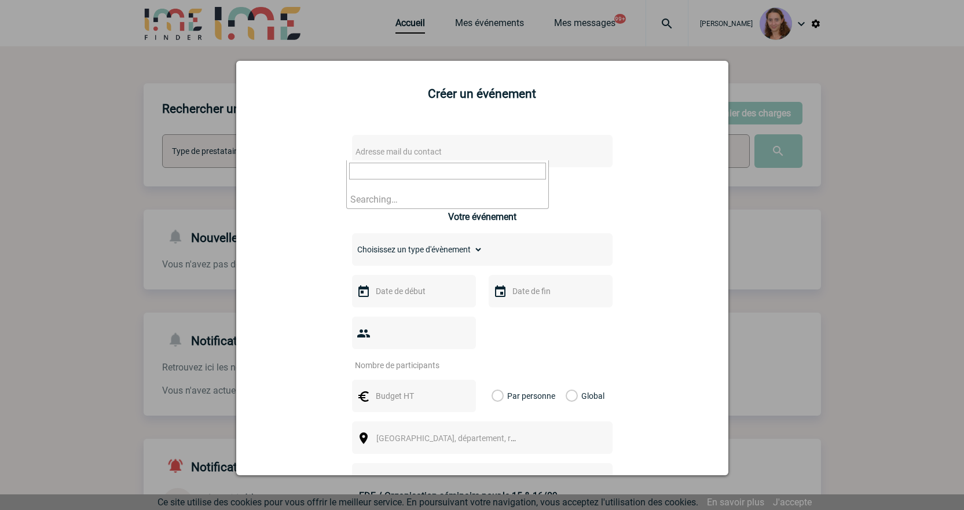
click at [425, 160] on body "[PERSON_NAME] Accueil Mes événements 99+ 99+" at bounding box center [482, 358] width 964 height 716
type input "Francois.cercelet@novartis.com"
click at [416, 191] on li "No results found" at bounding box center [447, 199] width 201 height 18
drag, startPoint x: 382, startPoint y: 54, endPoint x: 391, endPoint y: 38, distance: 19.2
click at [383, 52] on div at bounding box center [482, 255] width 964 height 510
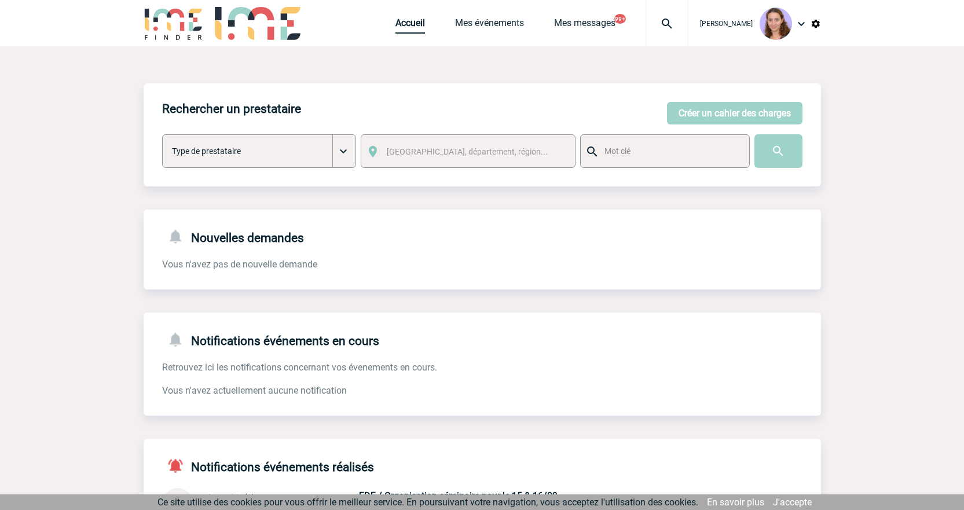
click at [402, 21] on link "Accueil" at bounding box center [410, 25] width 30 height 16
click at [407, 28] on link "Accueil" at bounding box center [410, 25] width 30 height 16
click at [663, 23] on img at bounding box center [667, 24] width 42 height 14
type input "2000424988"
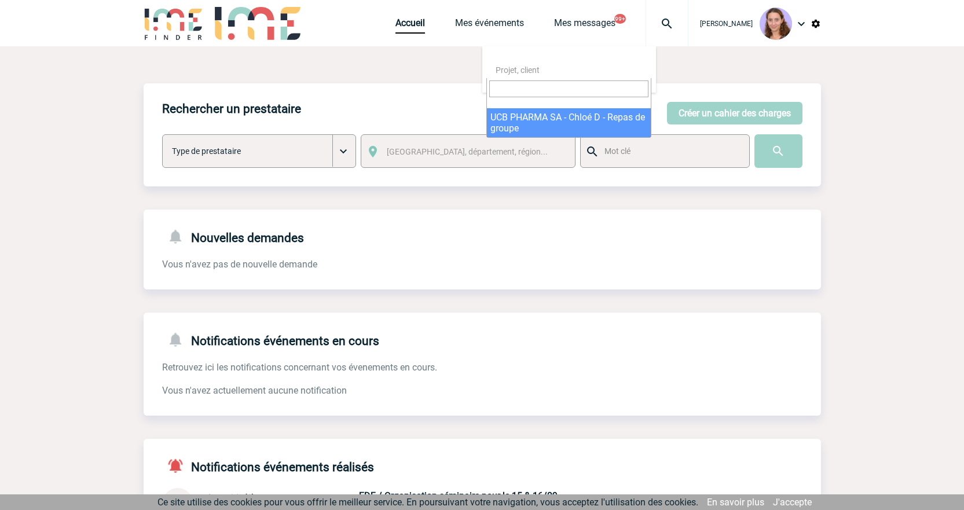
select select "24489"
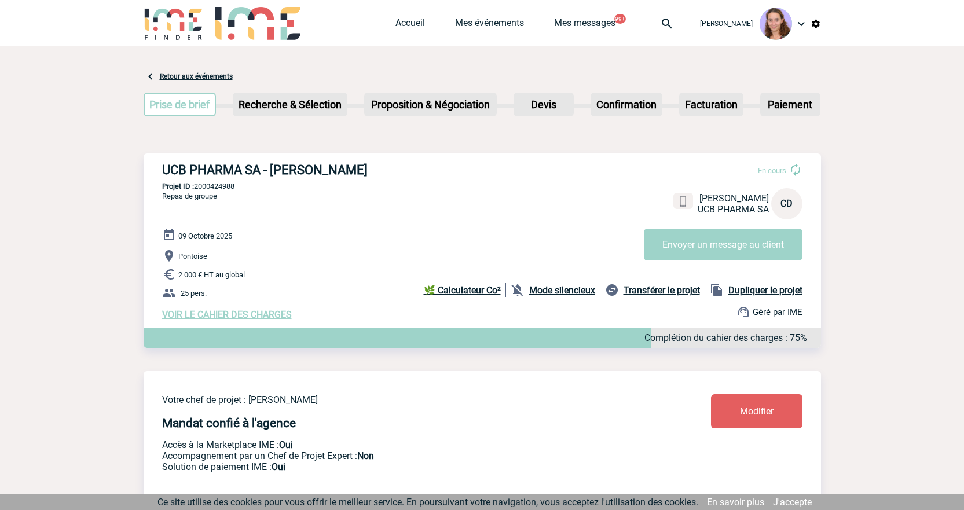
click at [665, 20] on img at bounding box center [667, 24] width 42 height 14
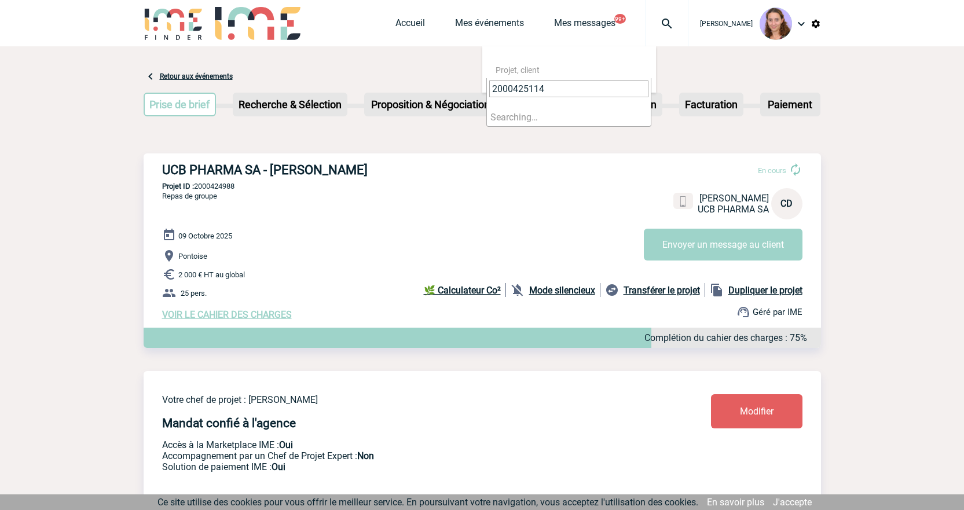
type input "2000425114"
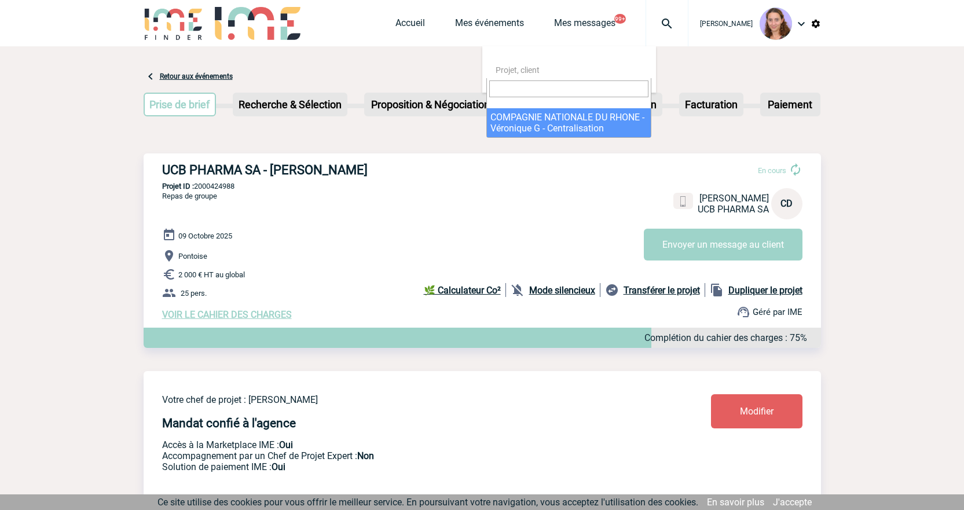
select select "24615"
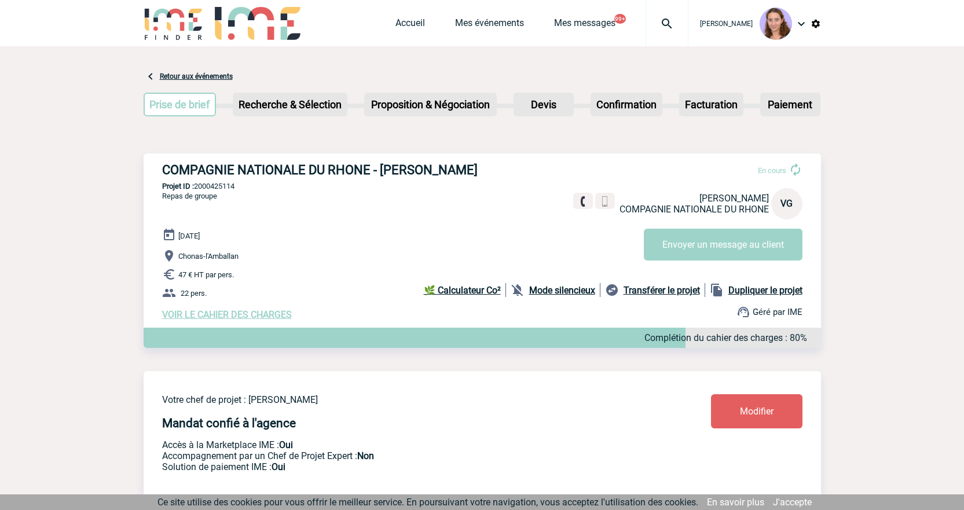
drag, startPoint x: 668, startPoint y: 31, endPoint x: 660, endPoint y: 31, distance: 8.1
click at [667, 30] on div at bounding box center [666, 23] width 43 height 46
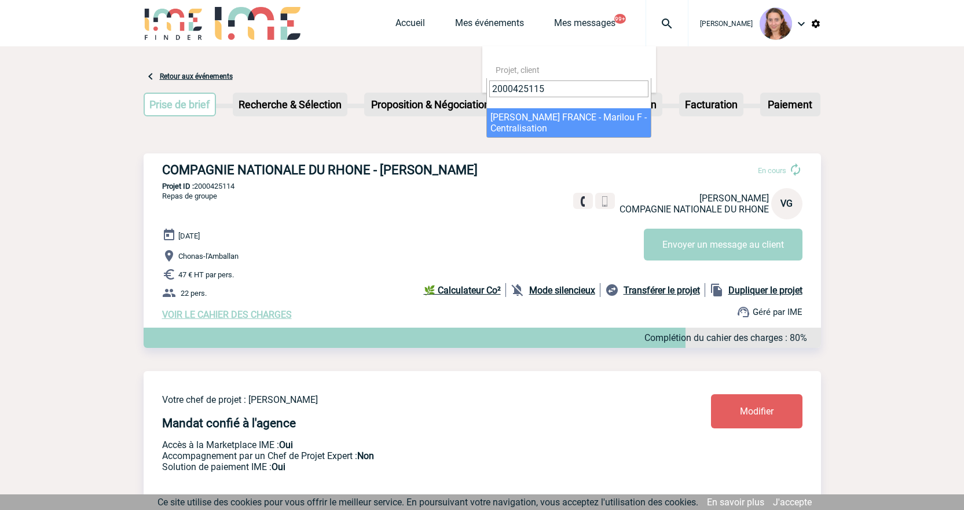
type input "2000425115"
select select "24616"
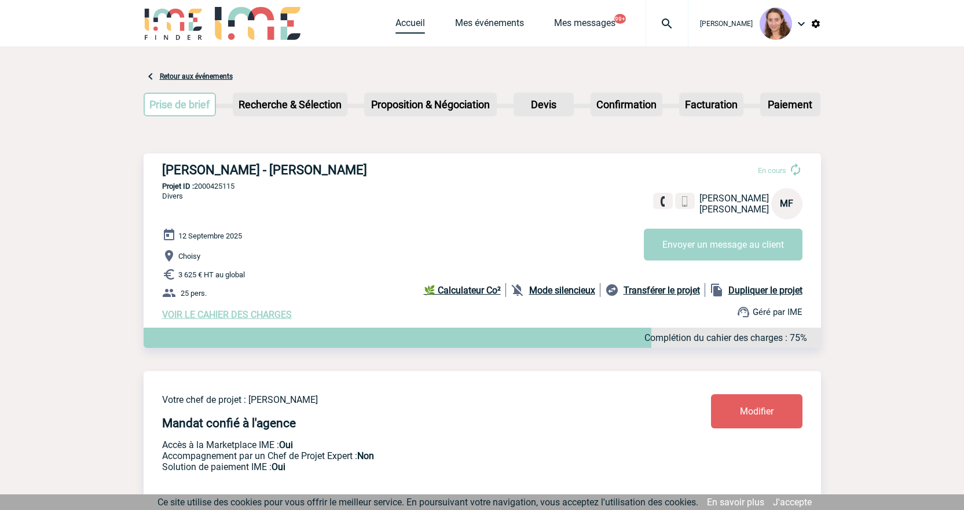
click at [402, 27] on link "Accueil" at bounding box center [410, 25] width 30 height 16
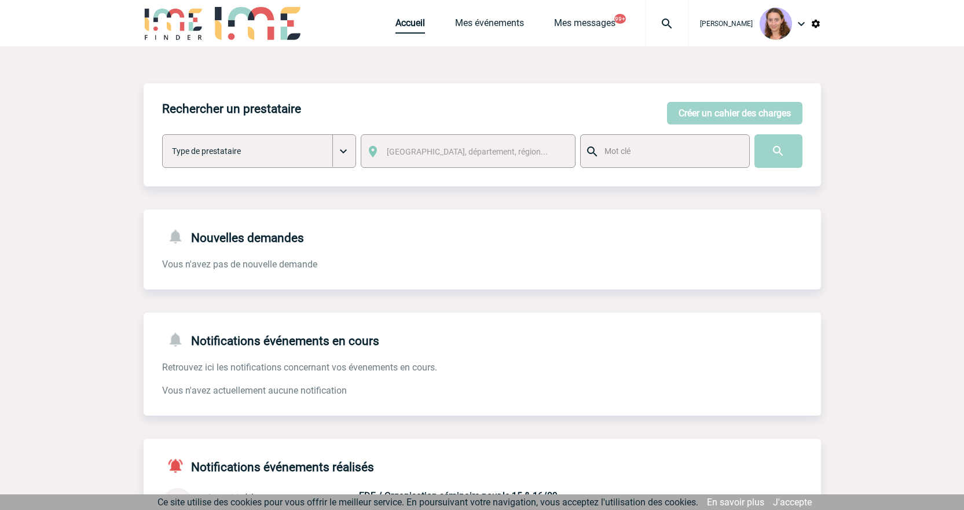
click at [396, 23] on link "Accueil" at bounding box center [410, 25] width 30 height 16
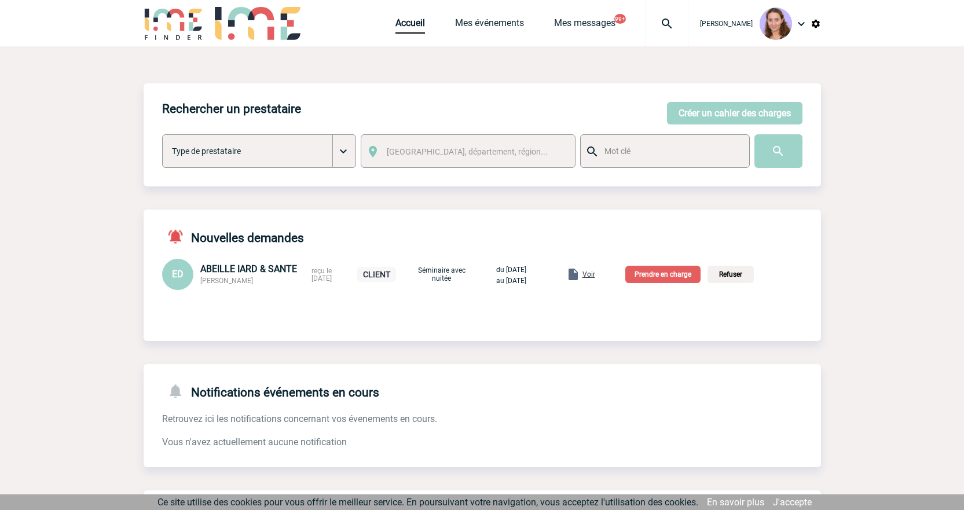
drag, startPoint x: 0, startPoint y: 0, endPoint x: 607, endPoint y: 278, distance: 667.9
click at [595, 278] on span "Voir" at bounding box center [588, 274] width 13 height 8
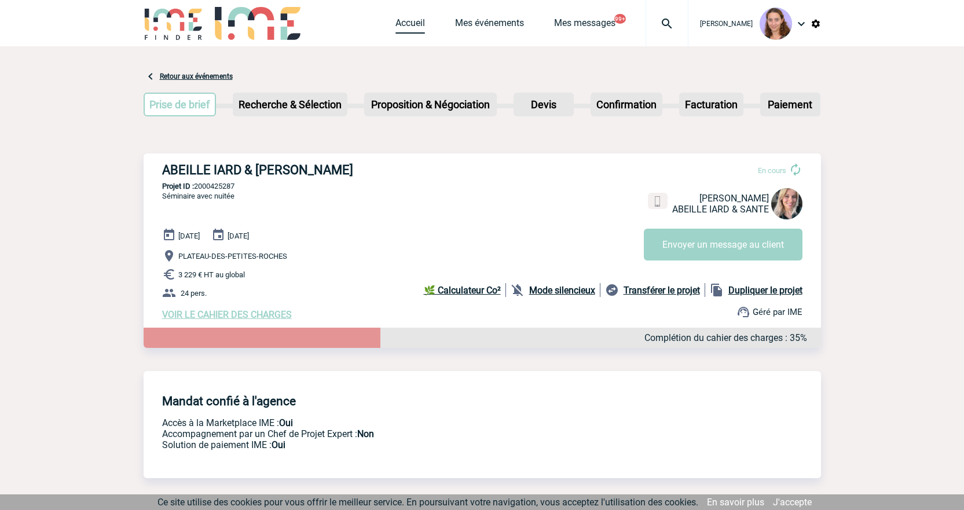
click at [399, 27] on link "Accueil" at bounding box center [410, 25] width 30 height 16
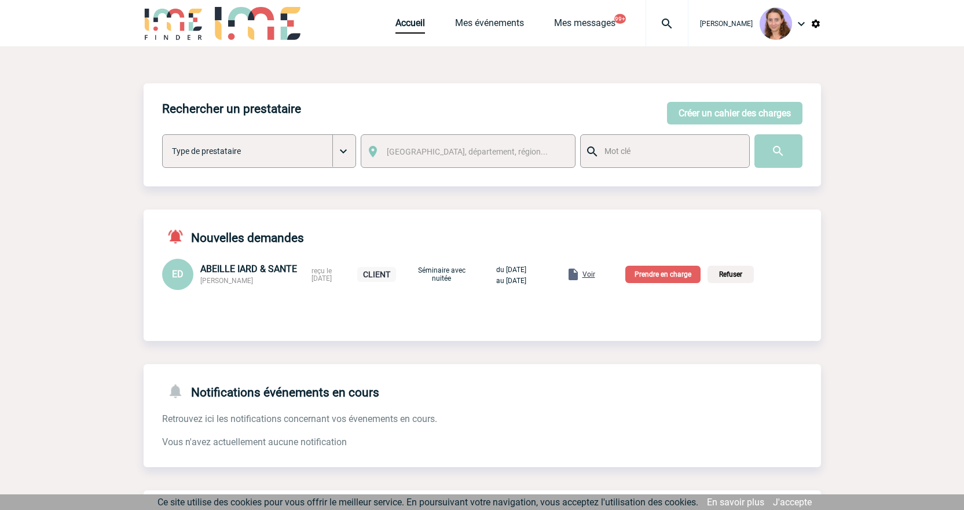
drag, startPoint x: 0, startPoint y: 0, endPoint x: 683, endPoint y: 274, distance: 736.5
click at [683, 274] on p "Prendre en charge" at bounding box center [662, 274] width 75 height 17
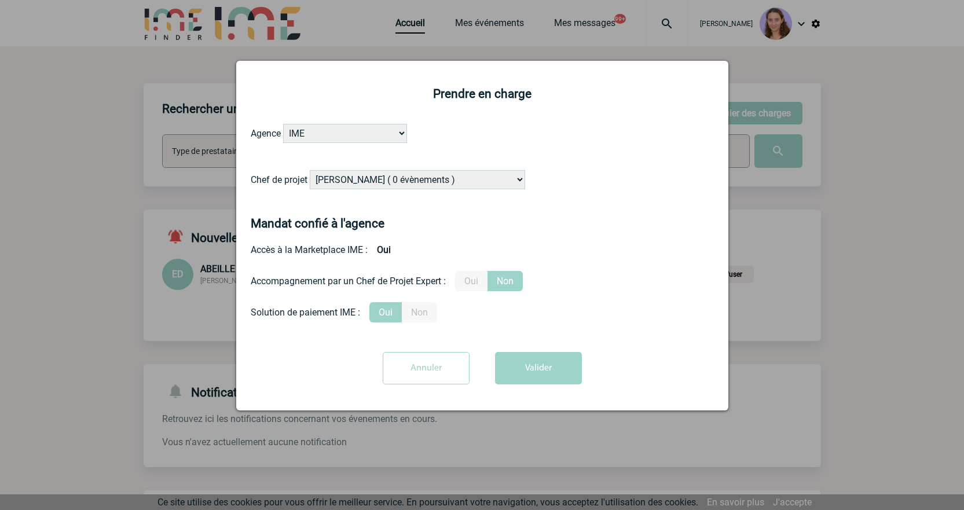
click at [406, 178] on select "[PERSON_NAME] ( 0 évènements ) [PERSON_NAME] ( 1196 évènements ) [PERSON_NAME] …" at bounding box center [417, 179] width 215 height 19
select select "131234"
click at [310, 171] on select "[PERSON_NAME] ( 0 évènements ) [PERSON_NAME] ( 1196 évènements ) [PERSON_NAME] …" at bounding box center [417, 179] width 215 height 19
click at [521, 378] on button "Valider" at bounding box center [538, 368] width 87 height 32
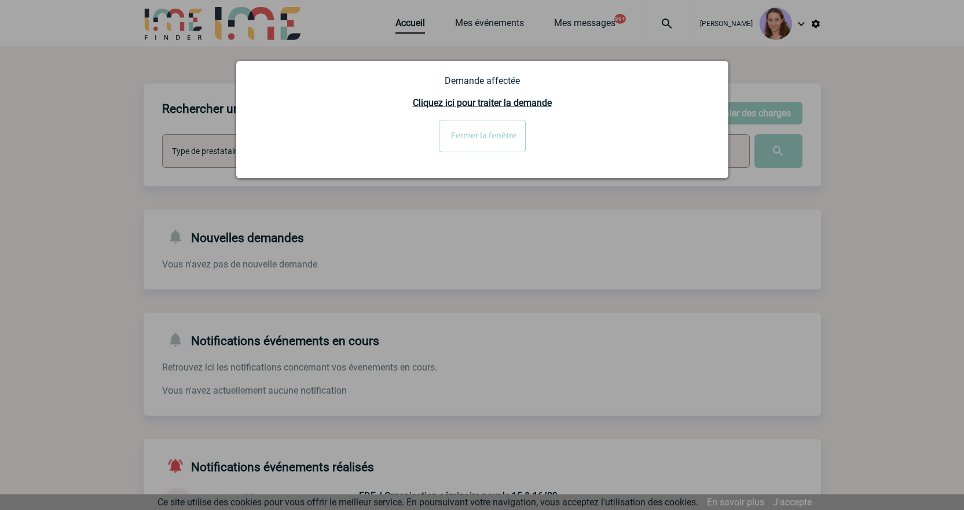
click at [475, 130] on input "Fermer la fenêtre" at bounding box center [482, 136] width 87 height 32
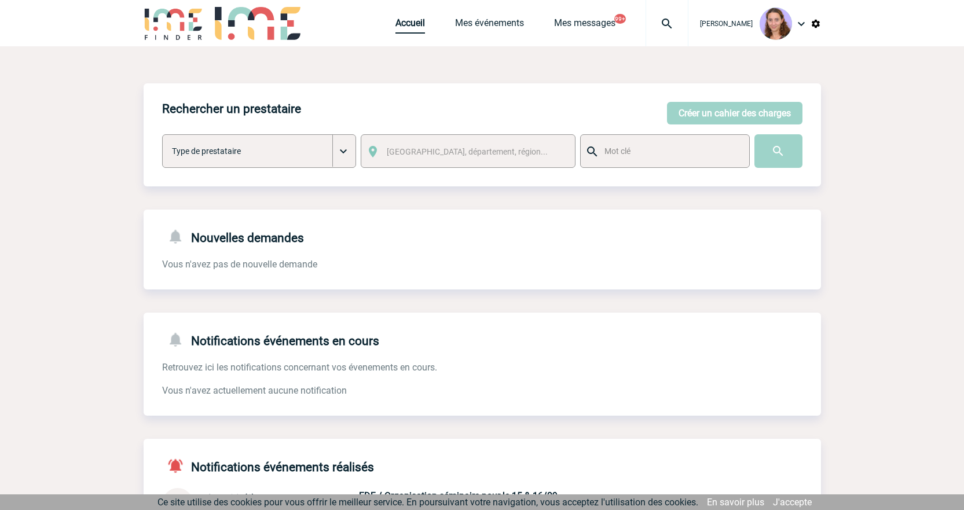
click at [401, 20] on link "Accueil" at bounding box center [410, 25] width 30 height 16
click at [664, 36] on div at bounding box center [666, 23] width 43 height 46
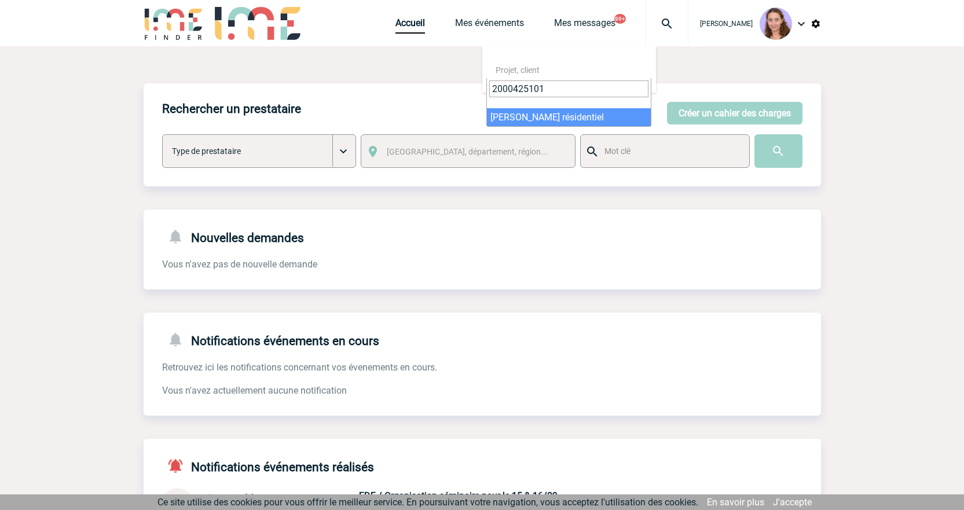
type input "2000425101"
select select "24602"
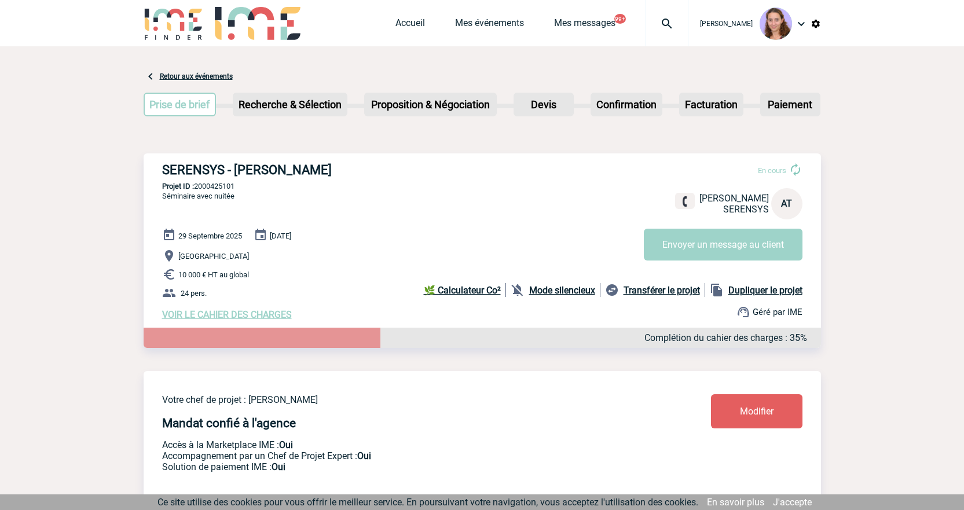
click at [751, 402] on link "Modifier" at bounding box center [756, 411] width 91 height 34
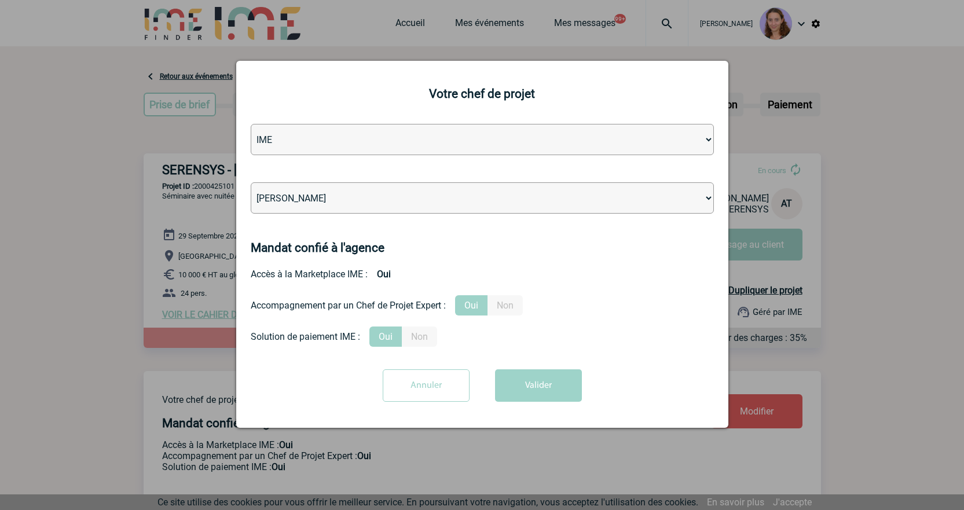
click at [435, 383] on input "Annuler" at bounding box center [426, 385] width 87 height 32
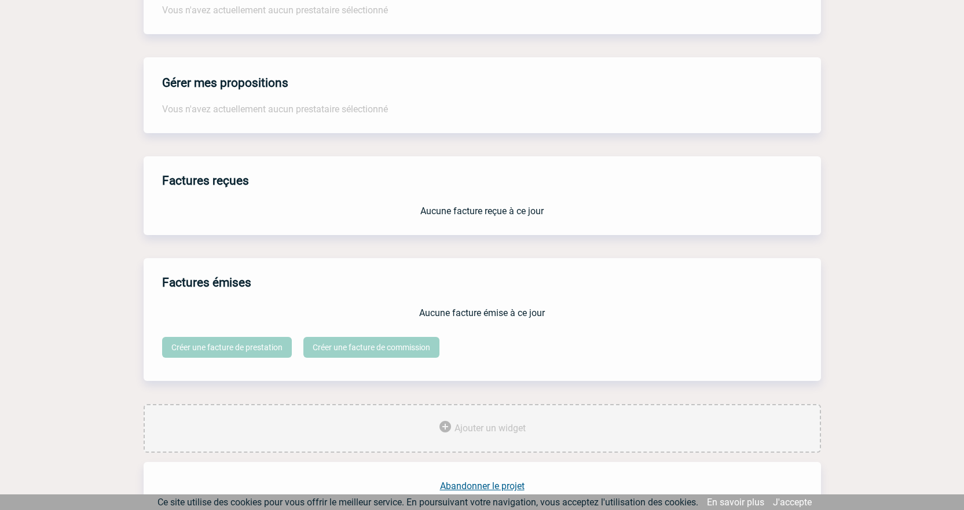
scroll to position [867, 0]
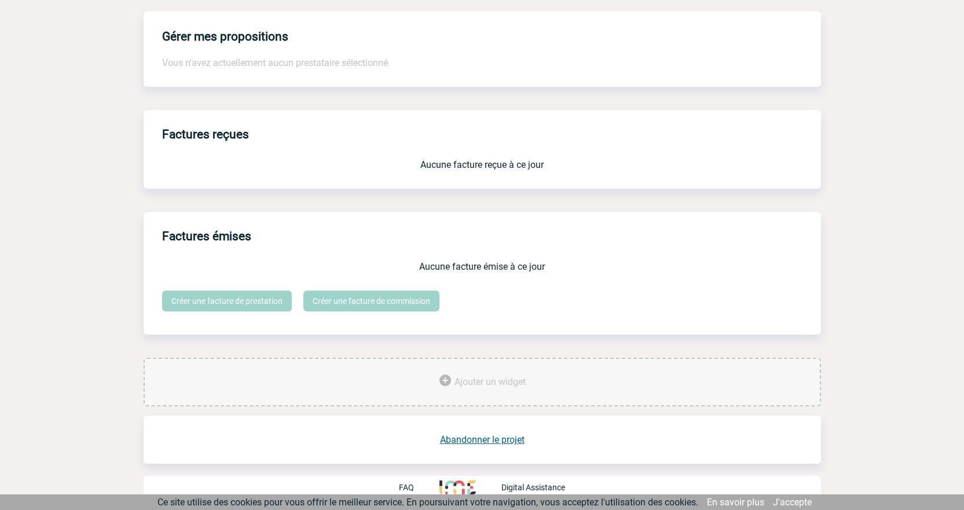
click at [491, 443] on link "Abandonner le projet" at bounding box center [482, 439] width 84 height 11
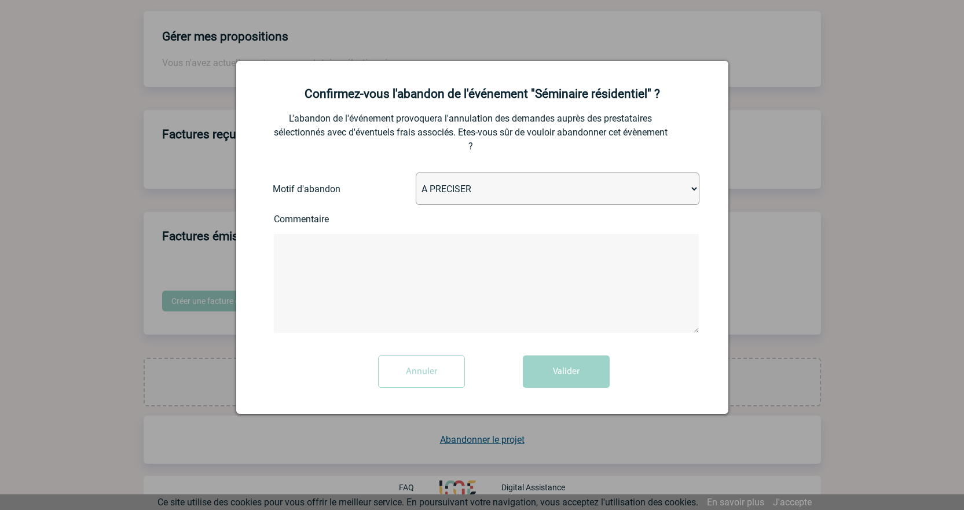
click at [443, 196] on select "A PRECISER Projet annulé Projet reporté Evénement organisé en interne A fait ap…" at bounding box center [558, 188] width 284 height 32
select select "ABANDON_PROJET_10"
click at [416, 173] on select "A PRECISER Projet annulé Projet reporté Evénement organisé en interne A fait ap…" at bounding box center [558, 188] width 284 height 32
click at [443, 271] on textarea at bounding box center [486, 283] width 425 height 99
paste textarea "Grand Pavillon chantilly"
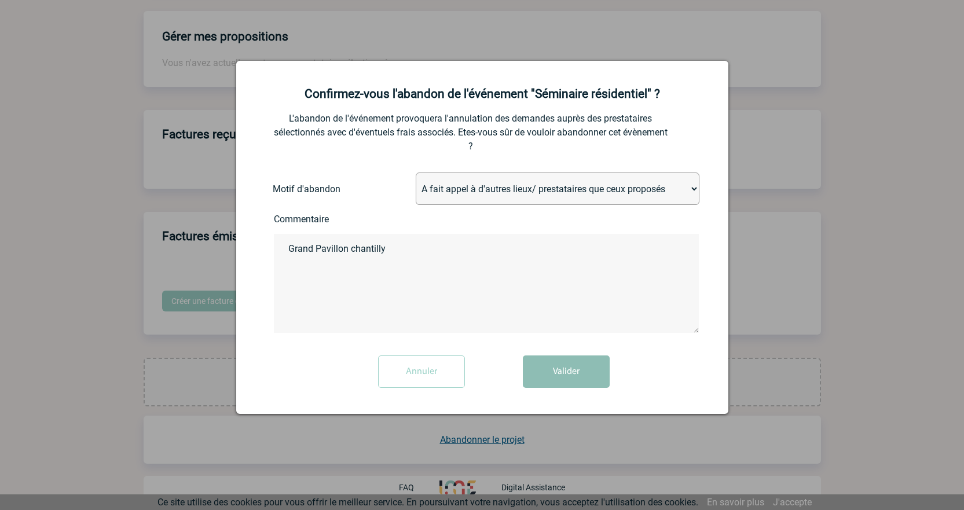
type textarea "Grand Pavillon chantilly"
click at [578, 359] on button "Valider" at bounding box center [566, 371] width 87 height 32
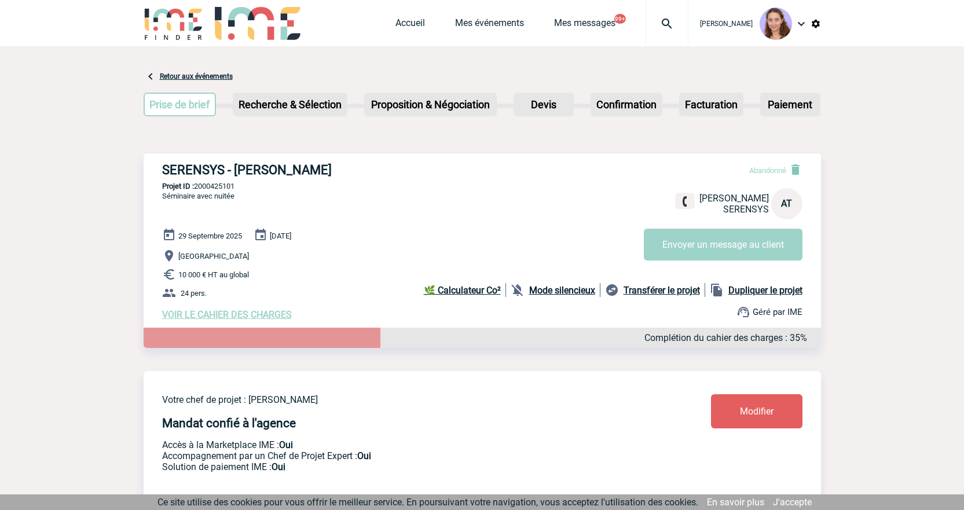
click at [461, 16] on div "Accueil Mes événements Mes messages 99+ Projet, client Projet, client" at bounding box center [541, 23] width 293 height 46
click at [462, 16] on div "Accueil Mes événements Mes messages 99+ Projet, client Projet, client" at bounding box center [541, 23] width 293 height 46
click at [464, 29] on link "Mes événements" at bounding box center [489, 25] width 69 height 16
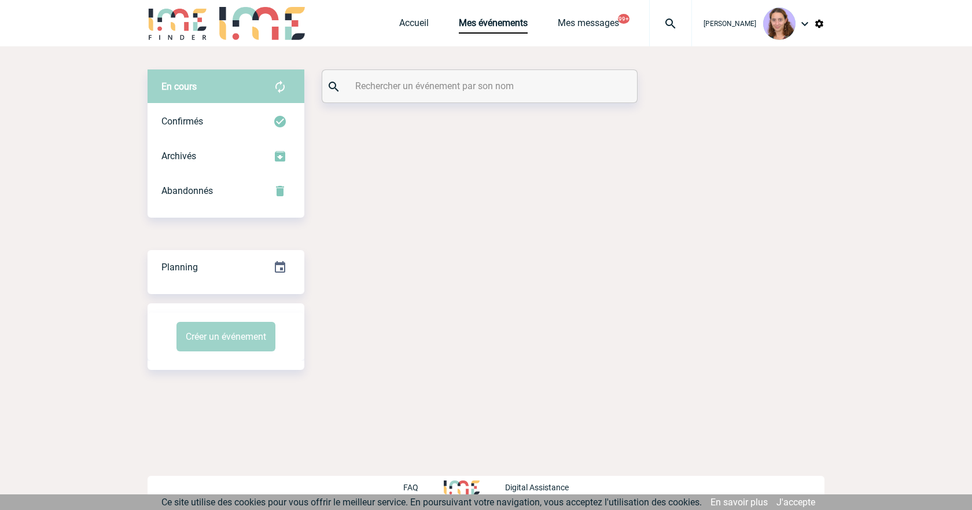
click at [416, 91] on input "text" at bounding box center [481, 86] width 258 height 17
paste input "Bilhaut"
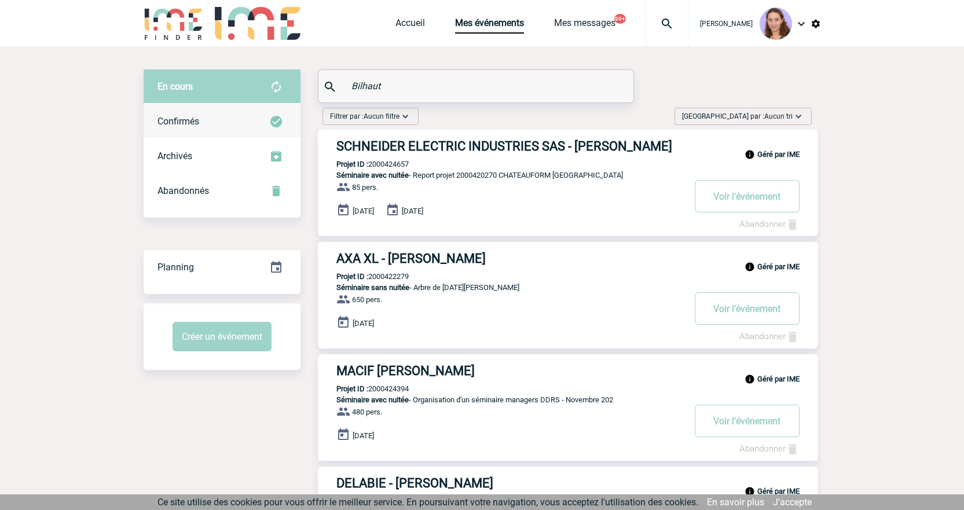
type input "Bilhaut"
click at [232, 119] on div "Confirmés" at bounding box center [222, 121] width 157 height 35
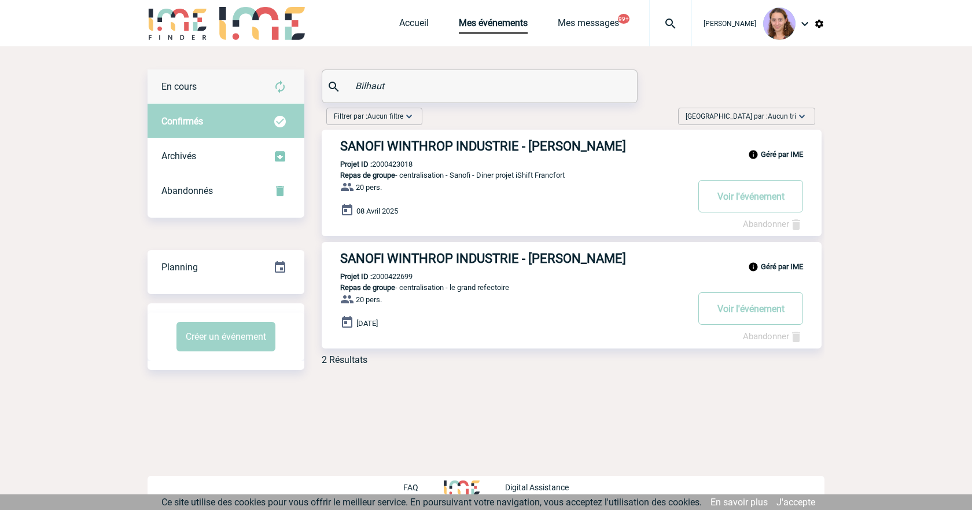
click at [233, 92] on div "En cours" at bounding box center [226, 86] width 157 height 35
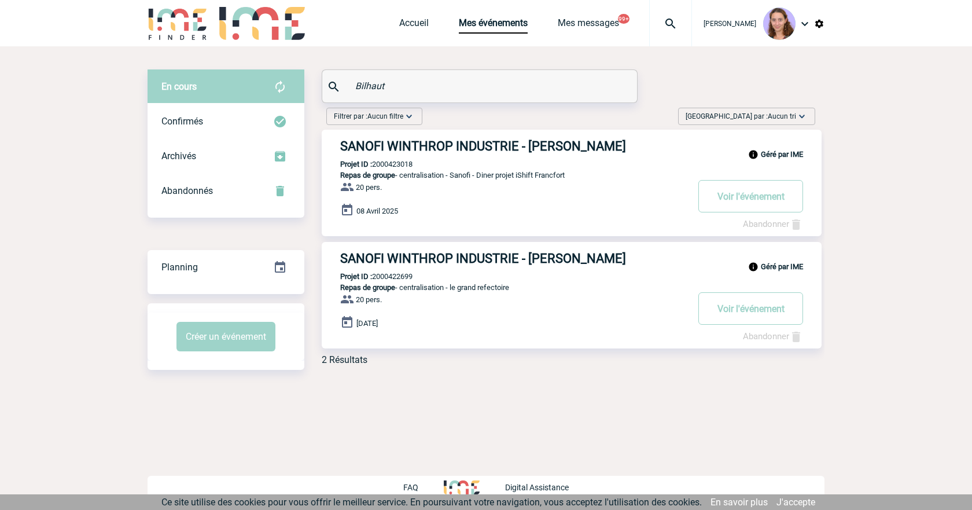
drag, startPoint x: 233, startPoint y: 92, endPoint x: 518, endPoint y: 143, distance: 289.8
click at [517, 143] on h3 "SANOFI WINTHROP INDUSTRIE - Laurent BILHAUT" at bounding box center [513, 146] width 347 height 14
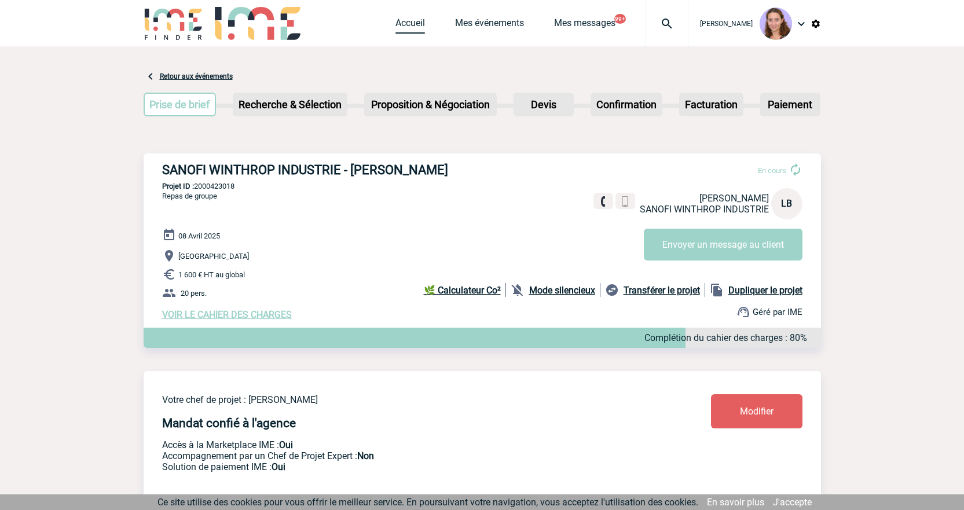
click at [404, 27] on link "Accueil" at bounding box center [410, 25] width 30 height 16
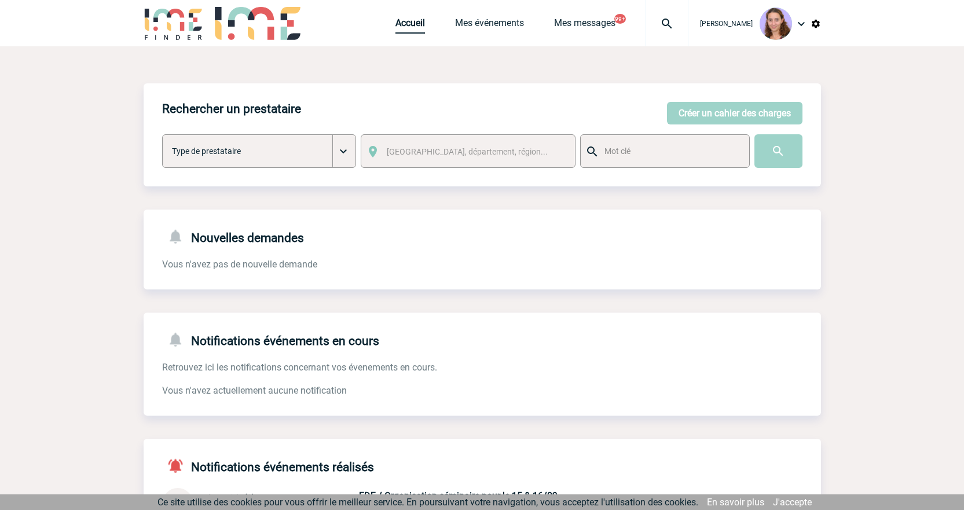
click at [410, 25] on link "Accueil" at bounding box center [410, 25] width 30 height 16
click at [399, 26] on link "Accueil" at bounding box center [410, 25] width 30 height 16
click at [652, 21] on img at bounding box center [667, 24] width 42 height 14
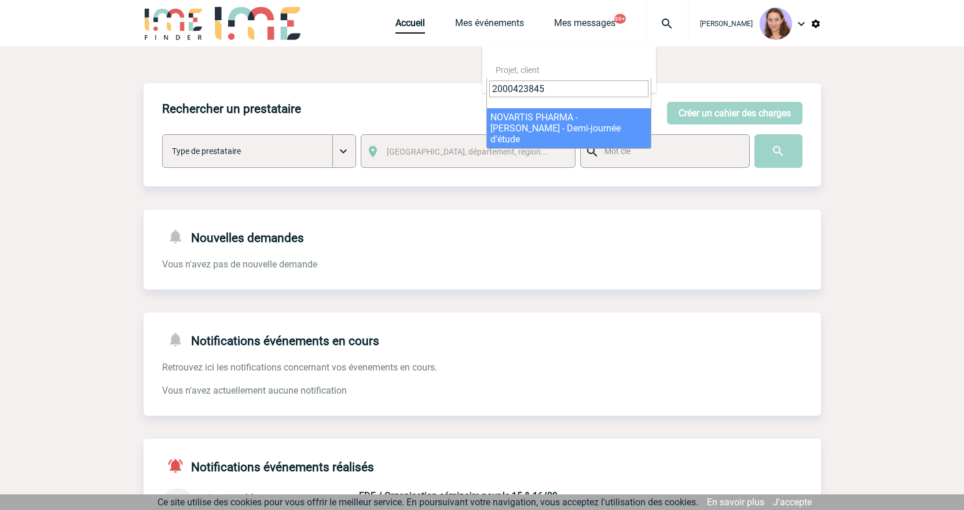
type input "2000423845"
select select "23346"
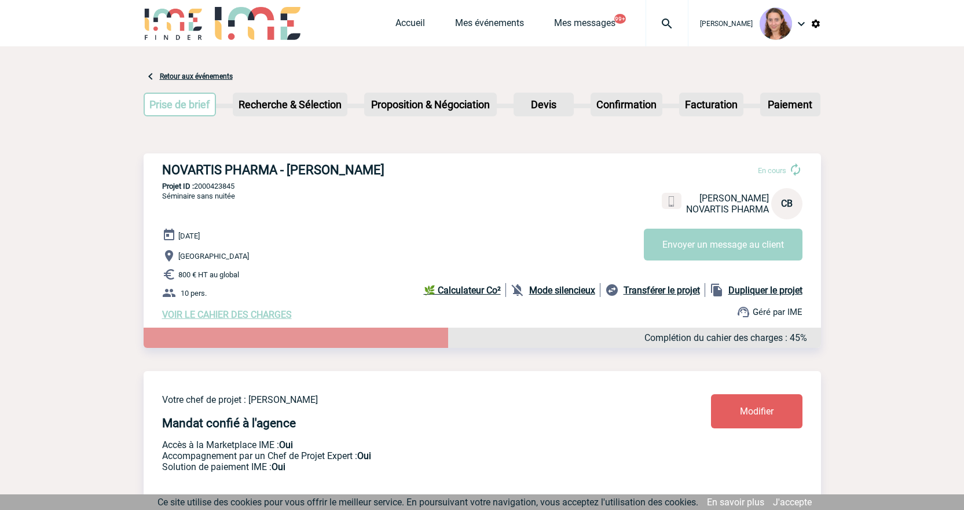
click at [658, 20] on img at bounding box center [667, 24] width 42 height 14
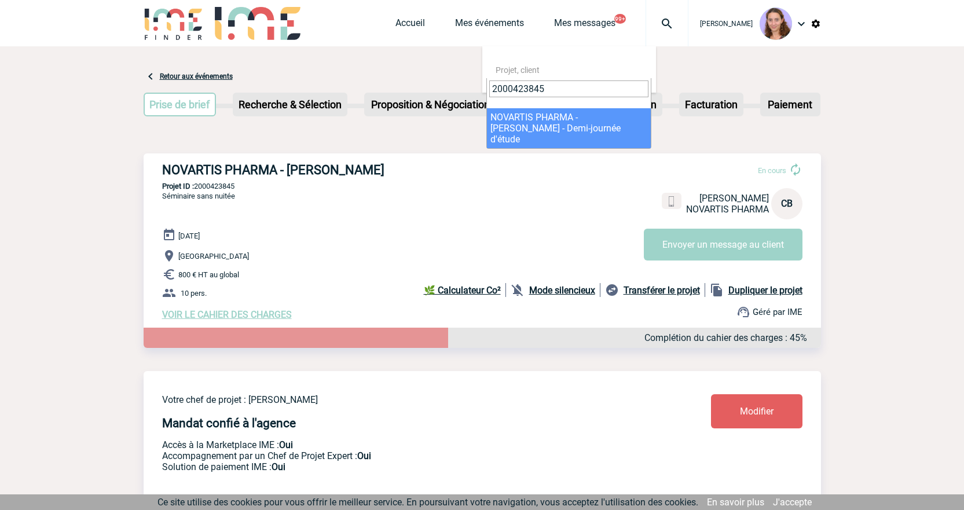
type input "2000423845"
select select "23346"
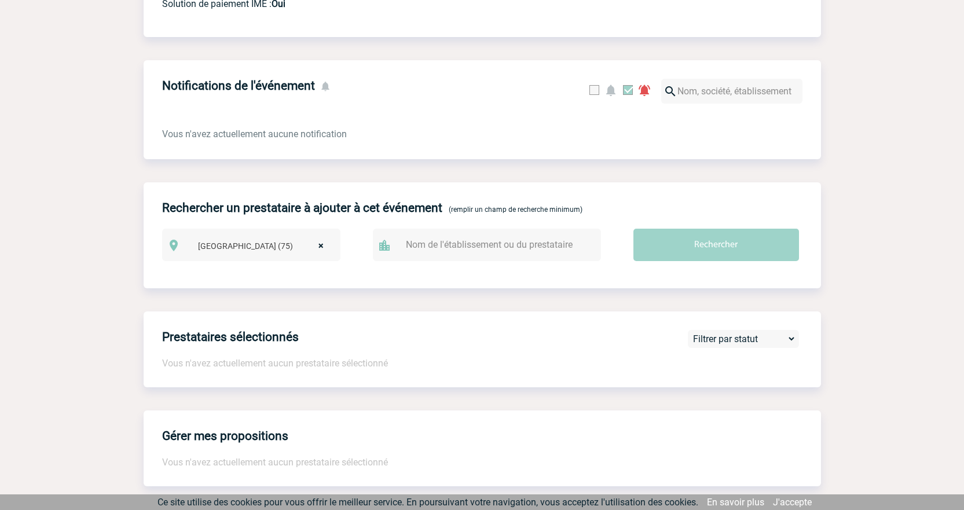
scroll to position [867, 0]
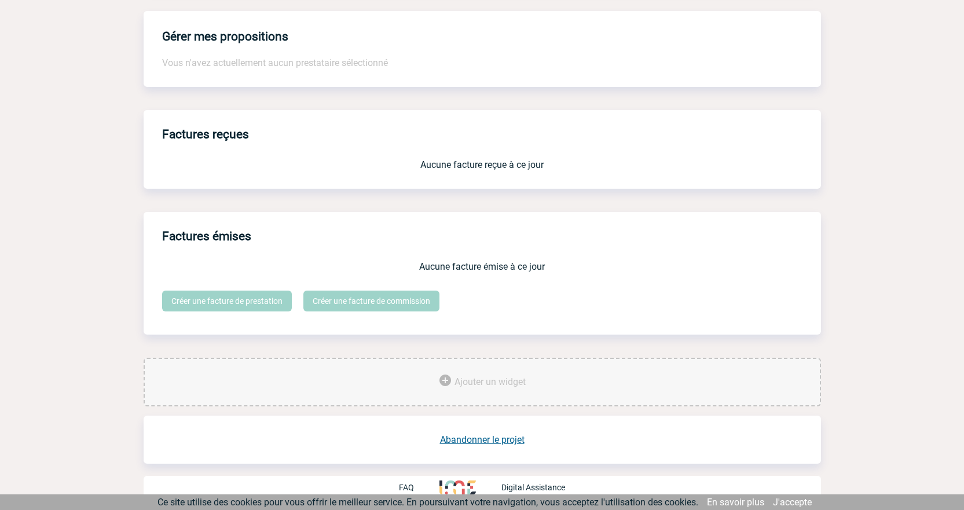
click at [499, 439] on link "Abandonner le projet" at bounding box center [482, 439] width 84 height 11
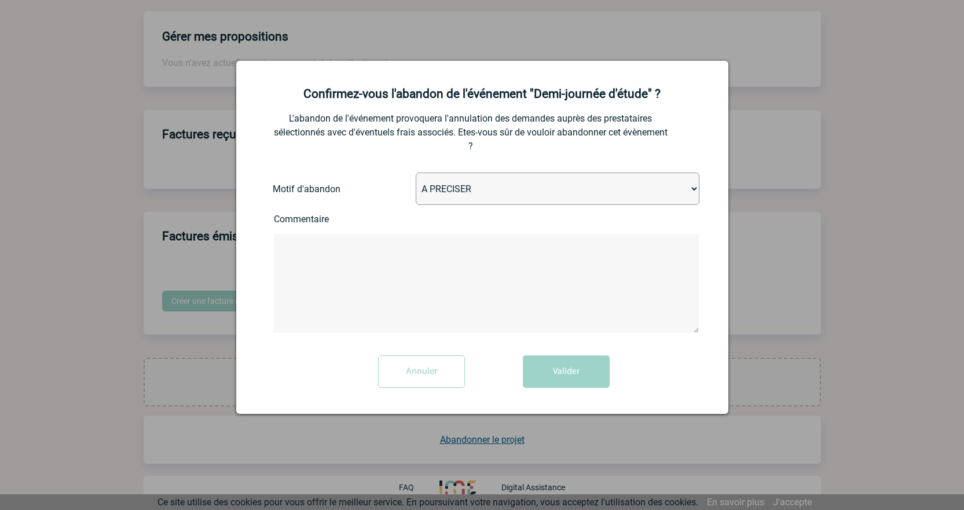
click at [446, 182] on select "A PRECISER Projet annulé Projet reporté Evénement organisé en interne A fait ap…" at bounding box center [558, 188] width 284 height 32
select select "ABANDON_PROJET_02"
click at [416, 173] on select "A PRECISER Projet annulé Projet reporté Evénement organisé en interne A fait ap…" at bounding box center [558, 188] width 284 height 32
click at [551, 376] on button "Valider" at bounding box center [566, 371] width 87 height 32
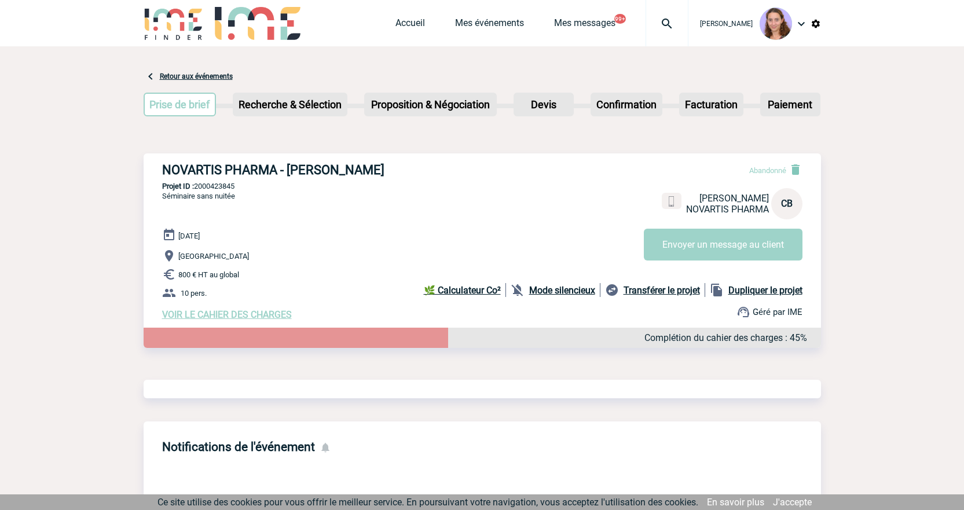
scroll to position [192, 0]
